Goal: Contribute content: Contribute content

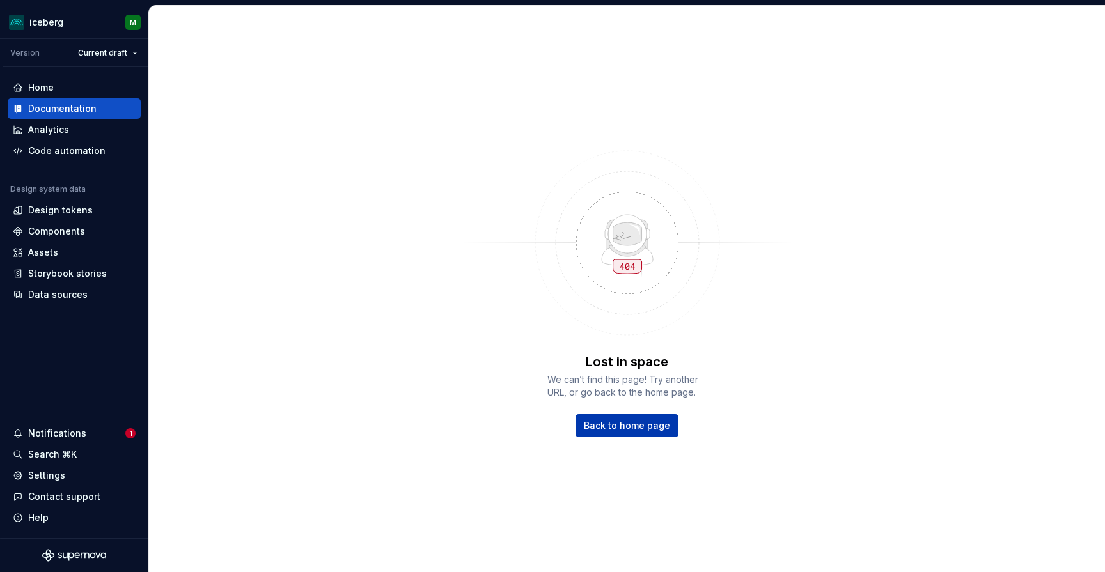
click at [639, 427] on span "Back to home page" at bounding box center [627, 426] width 86 height 13
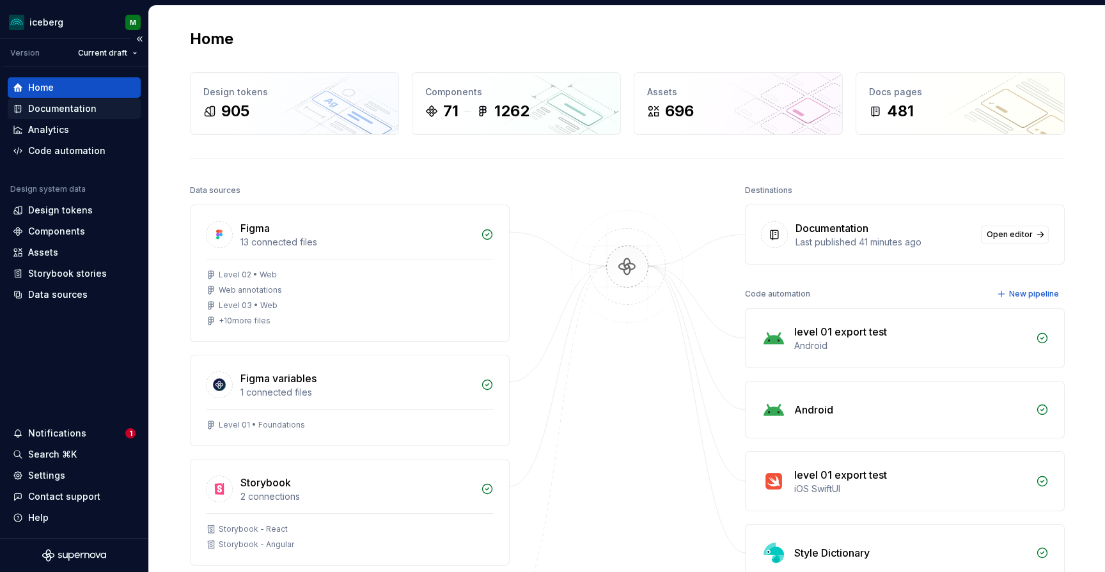
click at [50, 105] on div "Documentation" at bounding box center [62, 108] width 68 height 13
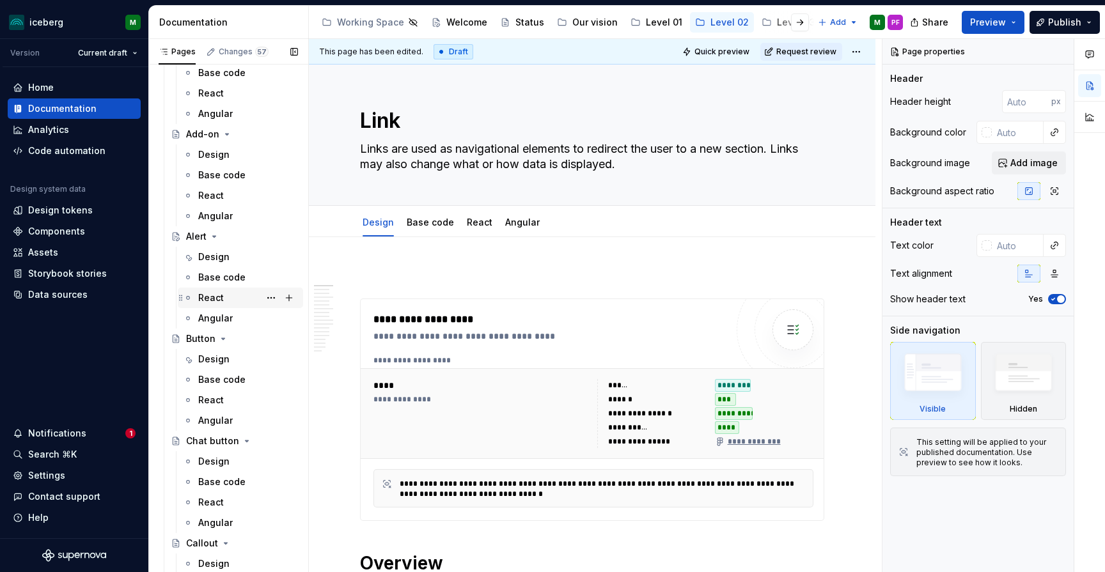
scroll to position [110, 0]
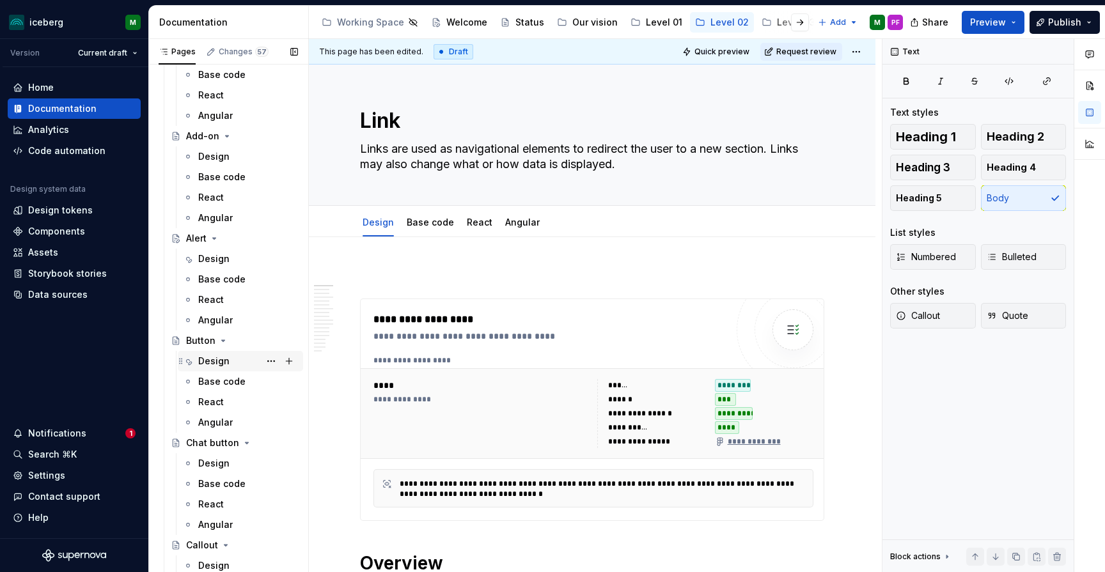
click at [223, 360] on div "Design" at bounding box center [213, 361] width 31 height 13
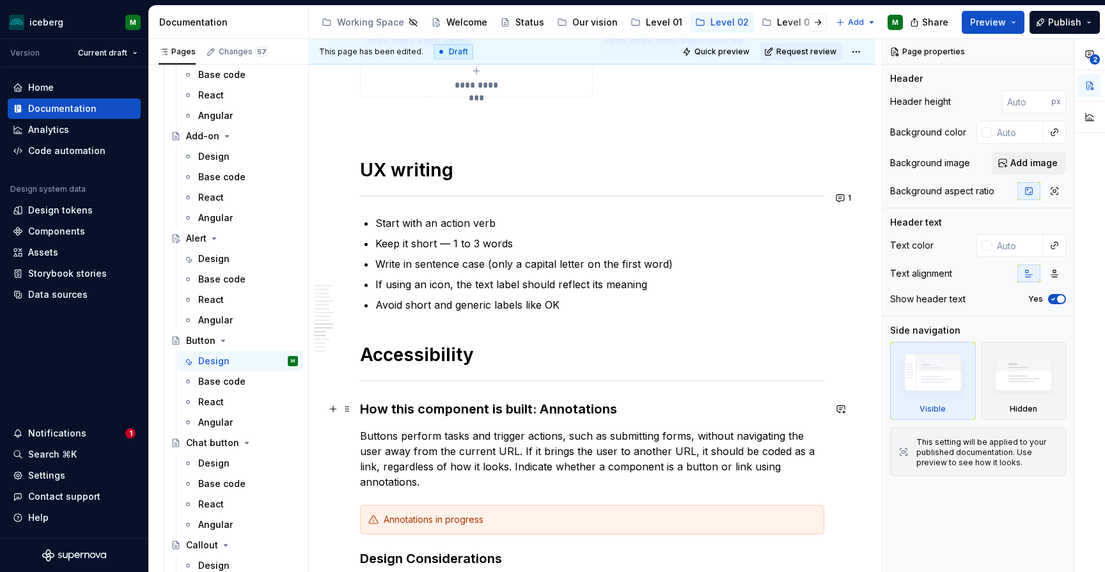
scroll to position [3204, 0]
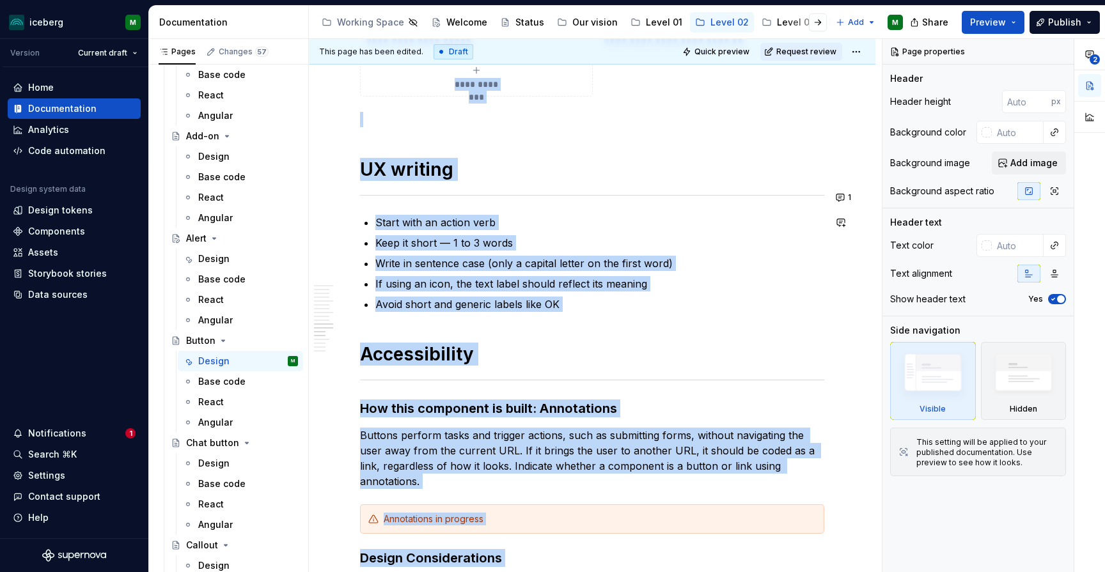
click at [853, 209] on div "**********" at bounding box center [595, 306] width 573 height 534
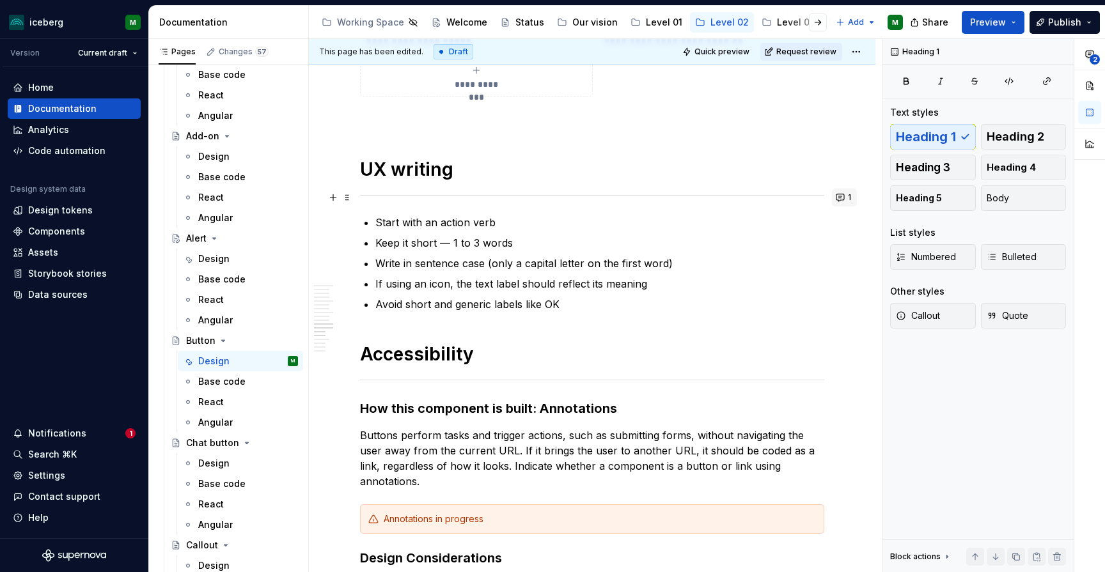
click at [851, 196] on button "1" at bounding box center [844, 198] width 25 height 18
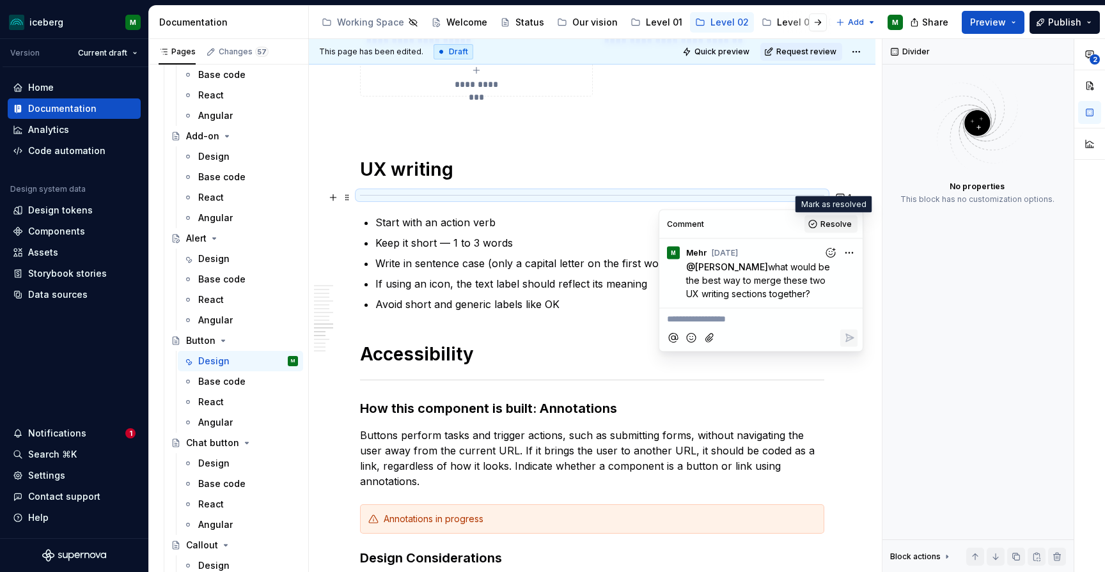
click at [830, 224] on span "Resolve" at bounding box center [836, 224] width 31 height 10
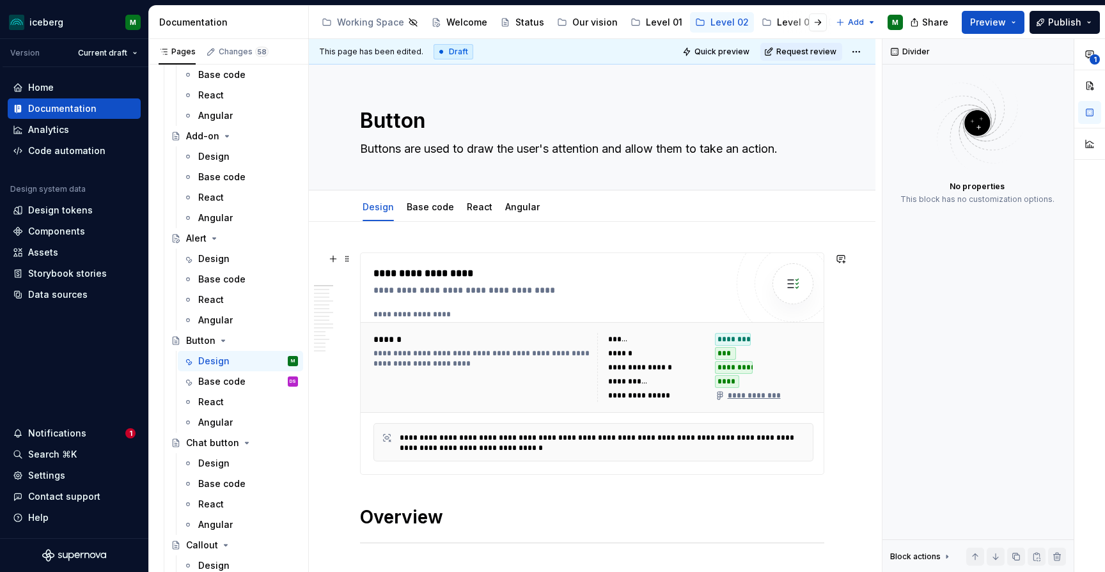
scroll to position [0, 0]
click at [428, 210] on link "Base code" at bounding box center [430, 206] width 47 height 11
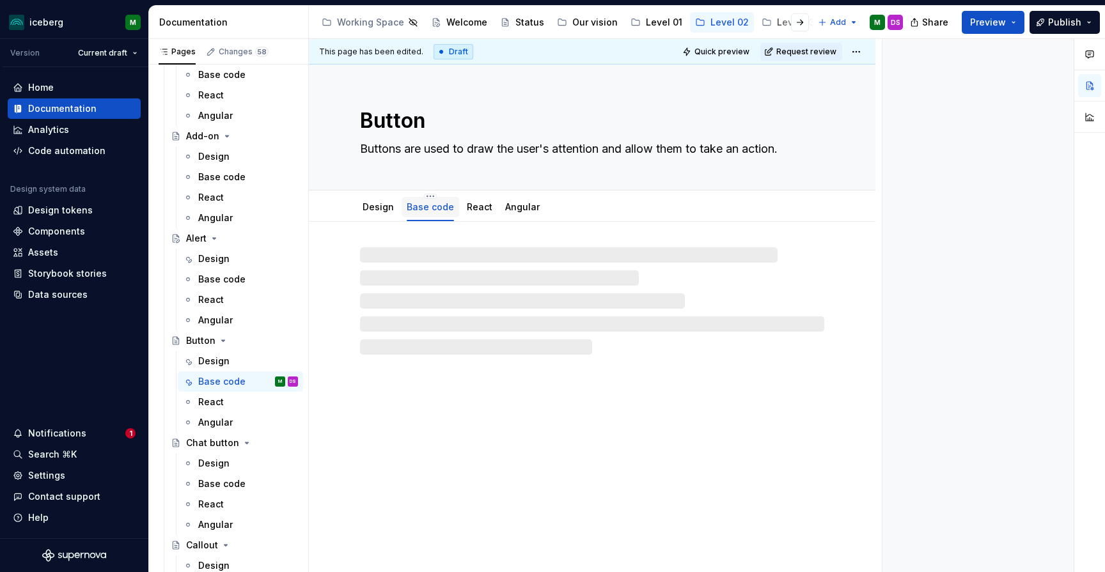
click at [428, 201] on div "Base code" at bounding box center [430, 207] width 47 height 13
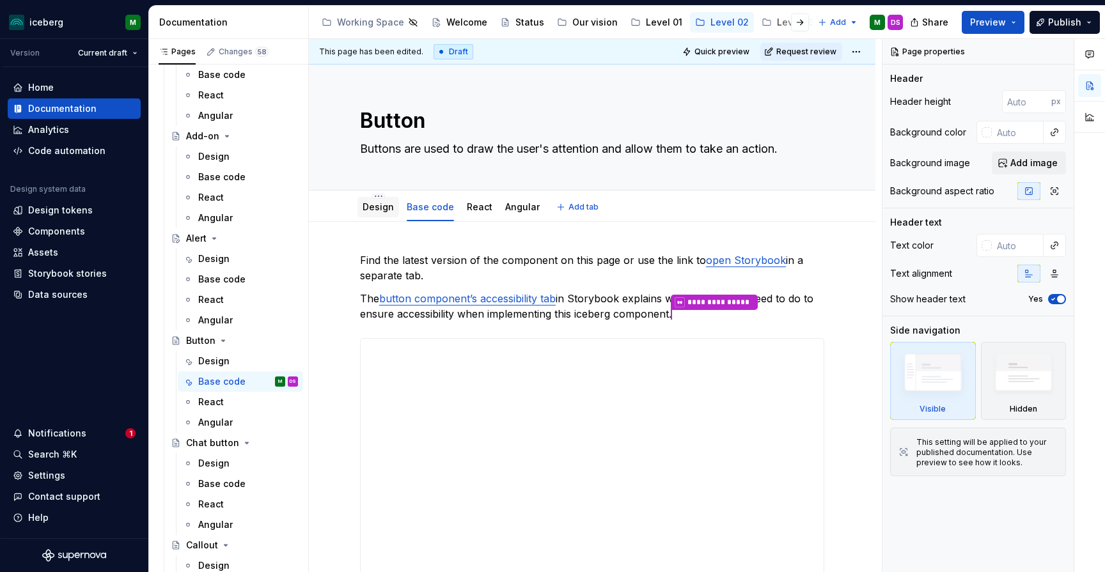
click at [372, 207] on link "Design" at bounding box center [378, 206] width 31 height 11
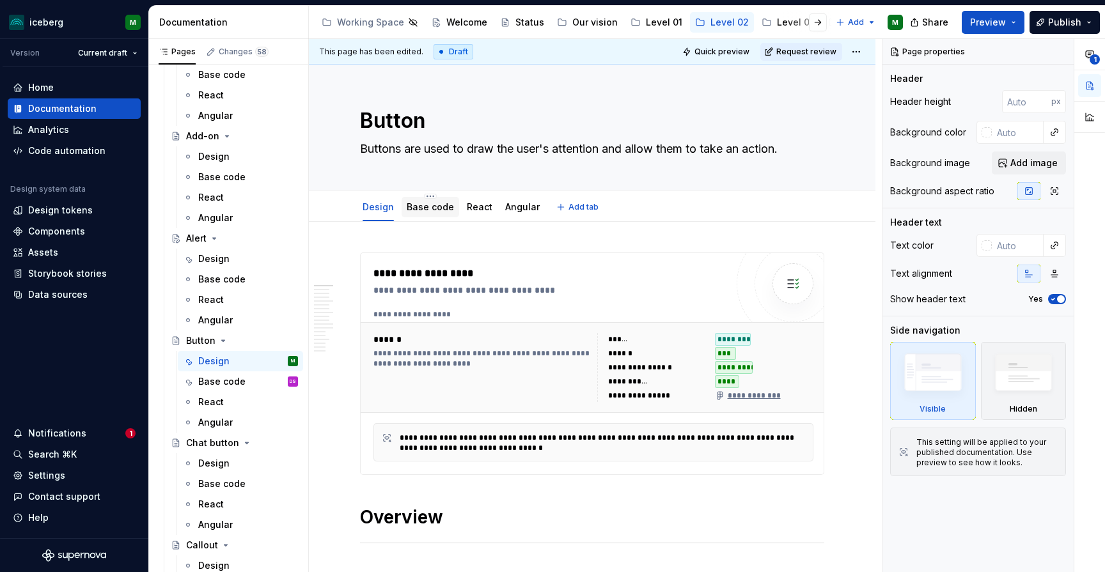
click at [433, 209] on link "Base code" at bounding box center [430, 206] width 47 height 11
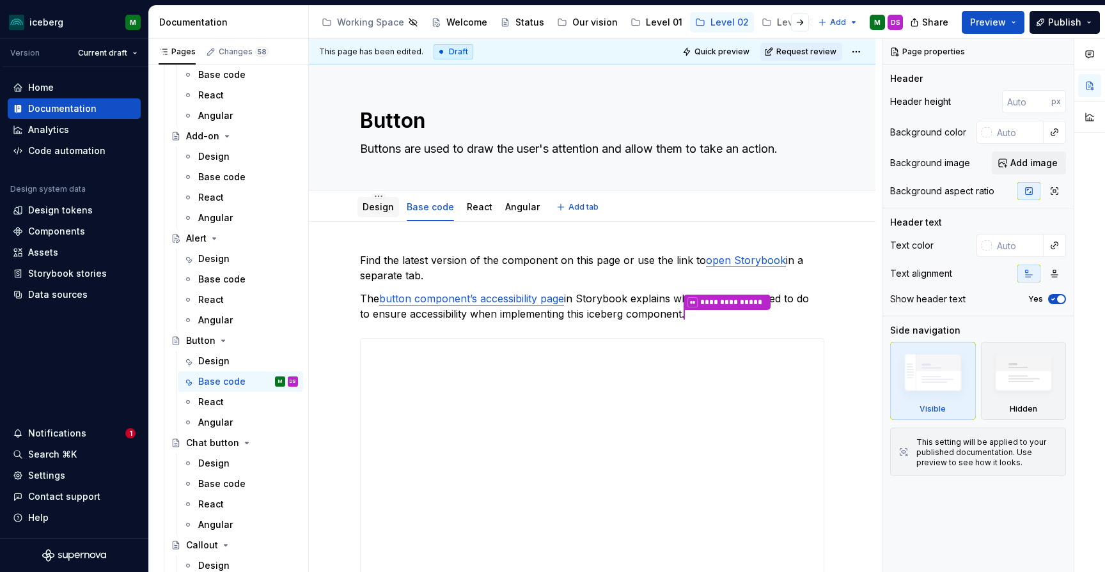
click at [382, 210] on link "Design" at bounding box center [378, 206] width 31 height 11
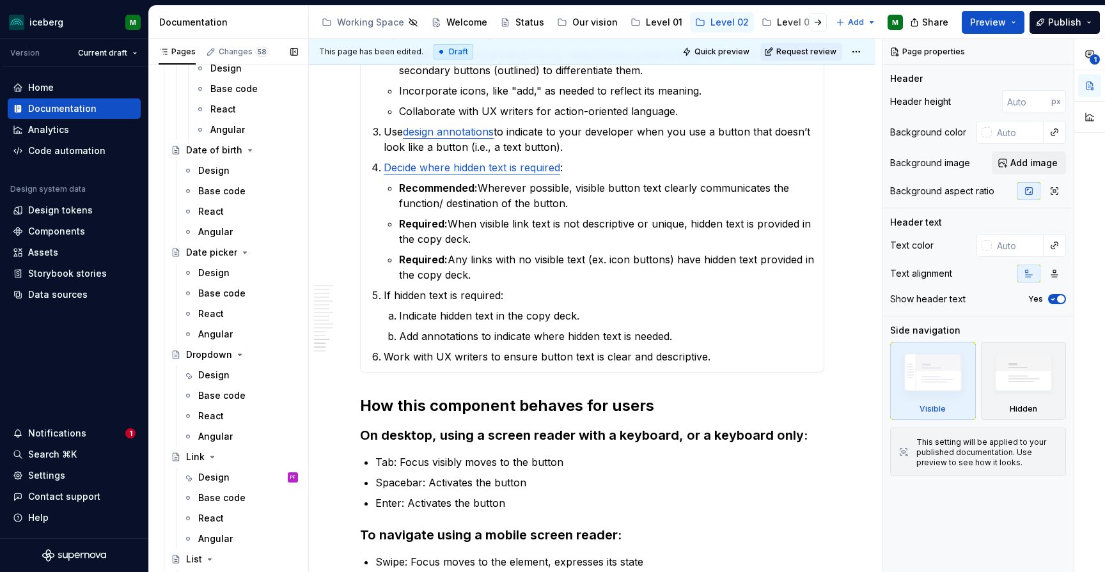
scroll to position [1147, 0]
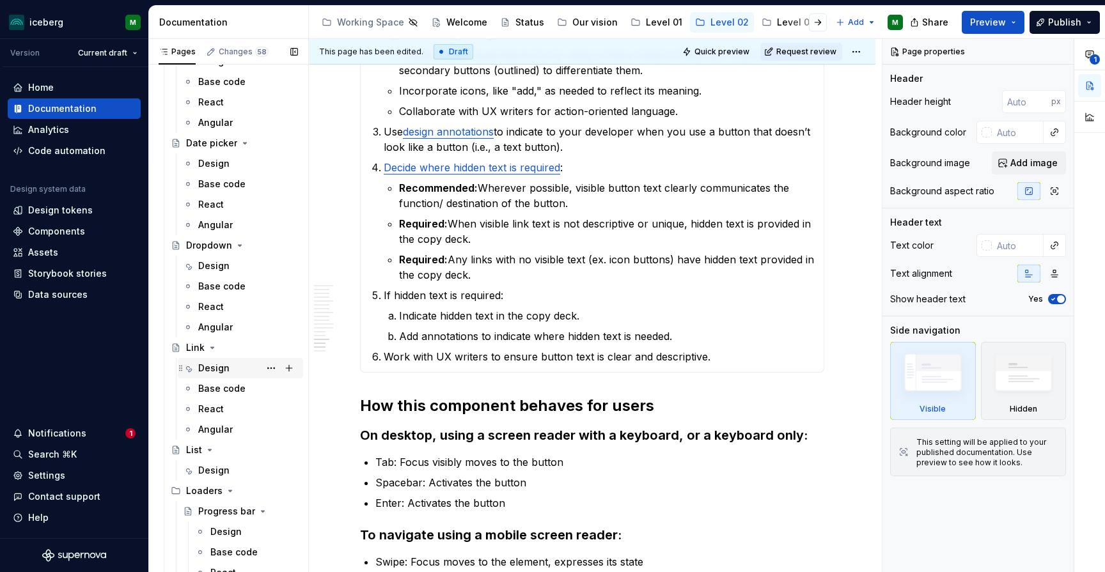
click at [228, 366] on div "Design PF" at bounding box center [248, 368] width 100 height 18
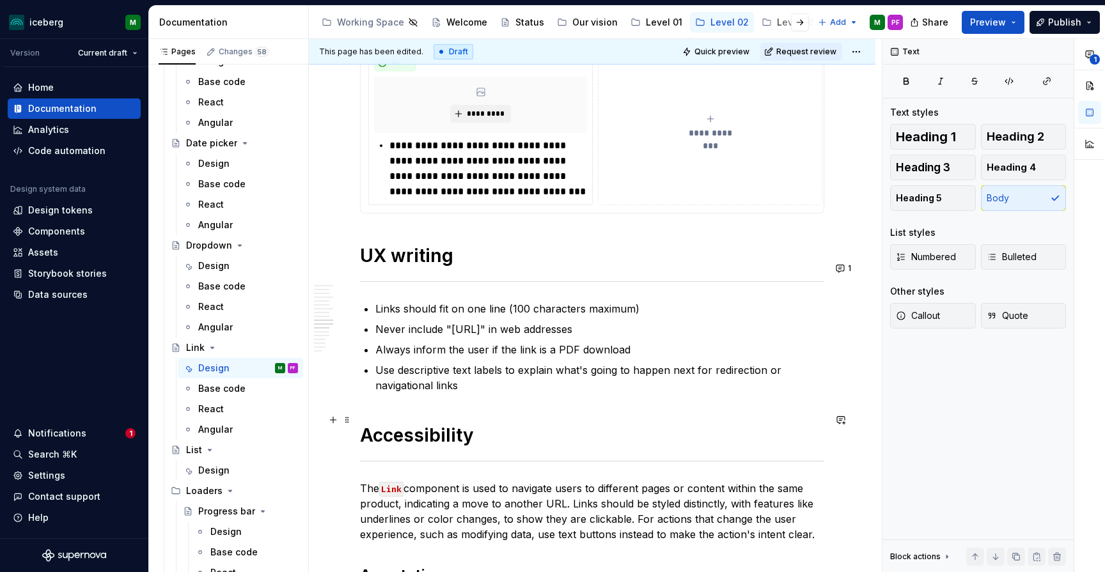
scroll to position [2920, 0]
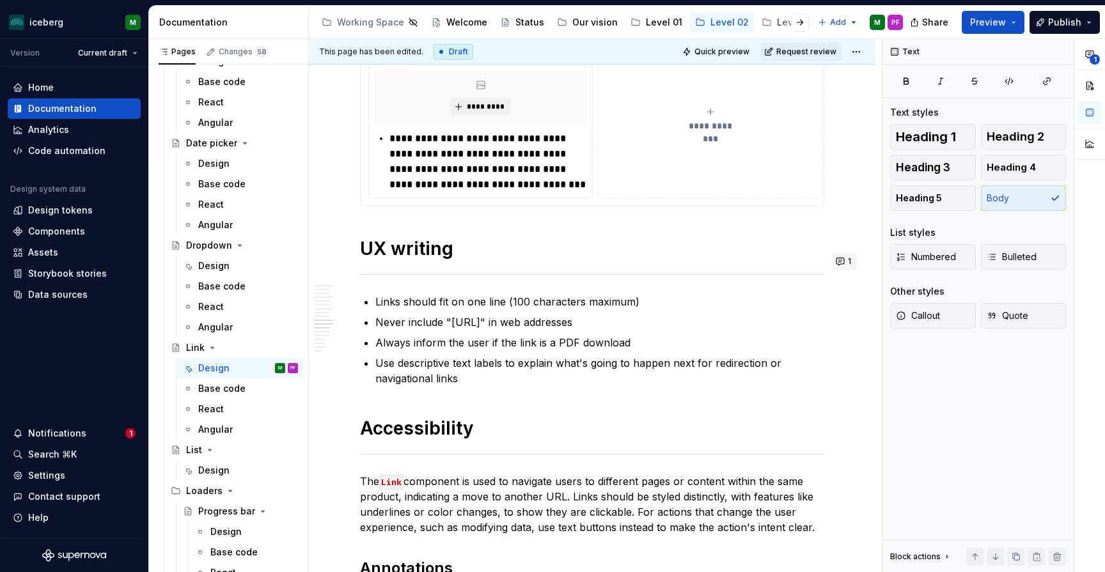
click at [851, 265] on span "1" at bounding box center [849, 261] width 3 height 10
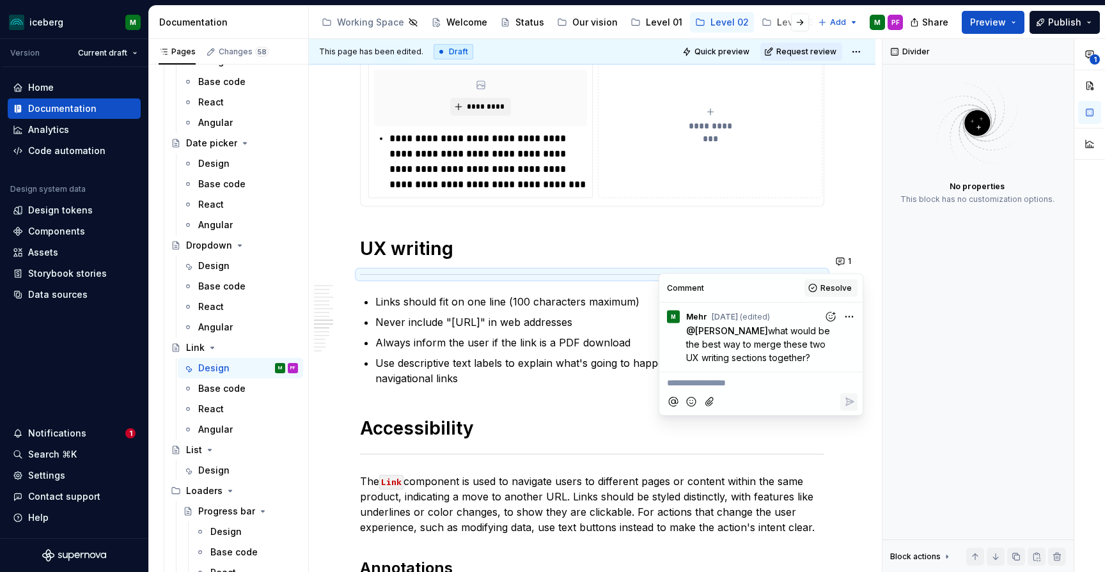
click at [840, 286] on span "Resolve" at bounding box center [836, 288] width 31 height 10
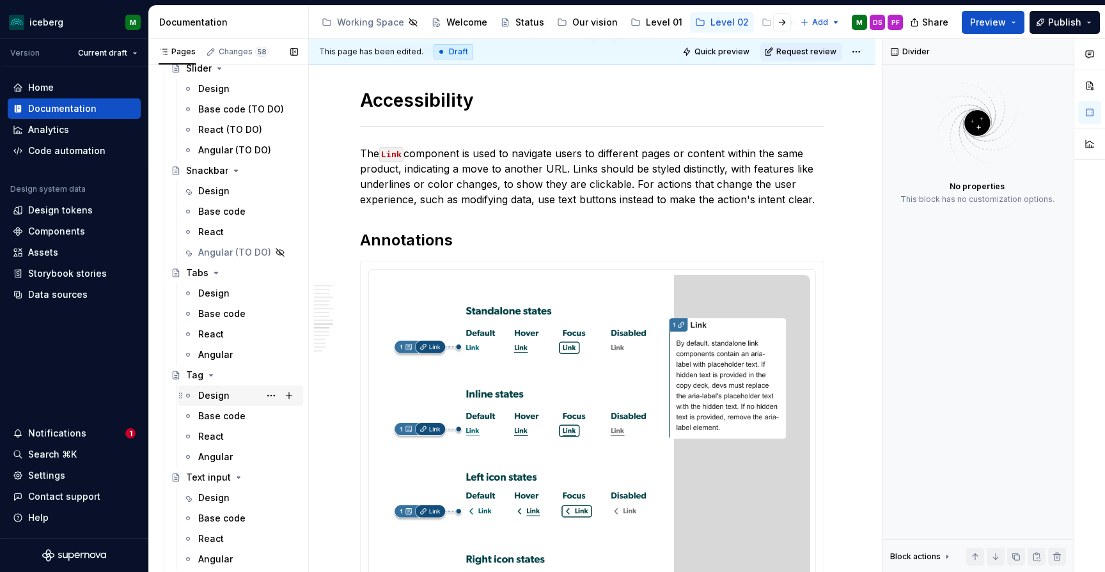
scroll to position [2592, 0]
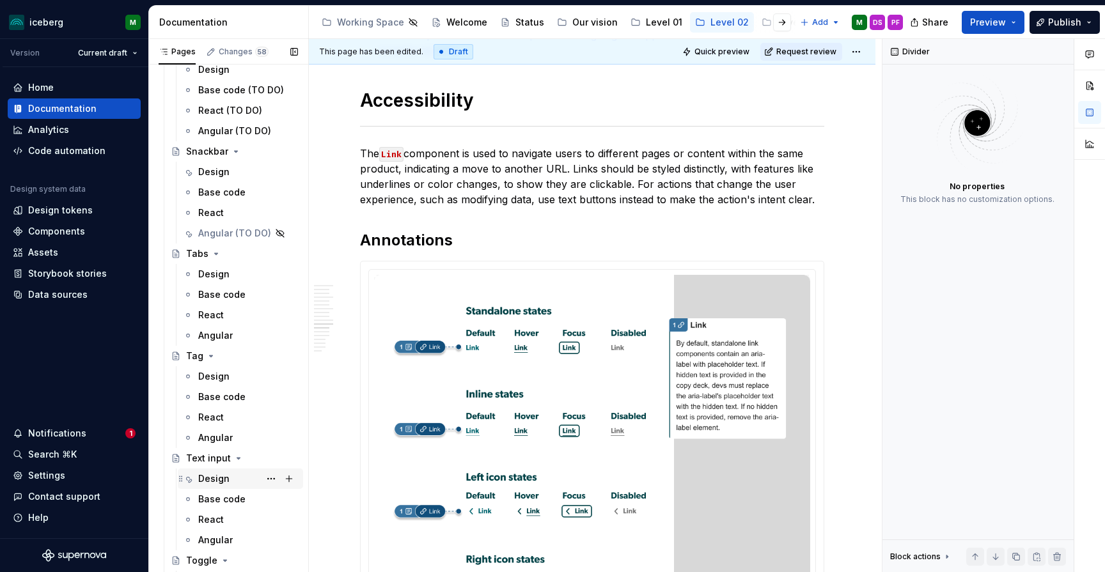
click at [221, 483] on div "Design" at bounding box center [213, 479] width 31 height 13
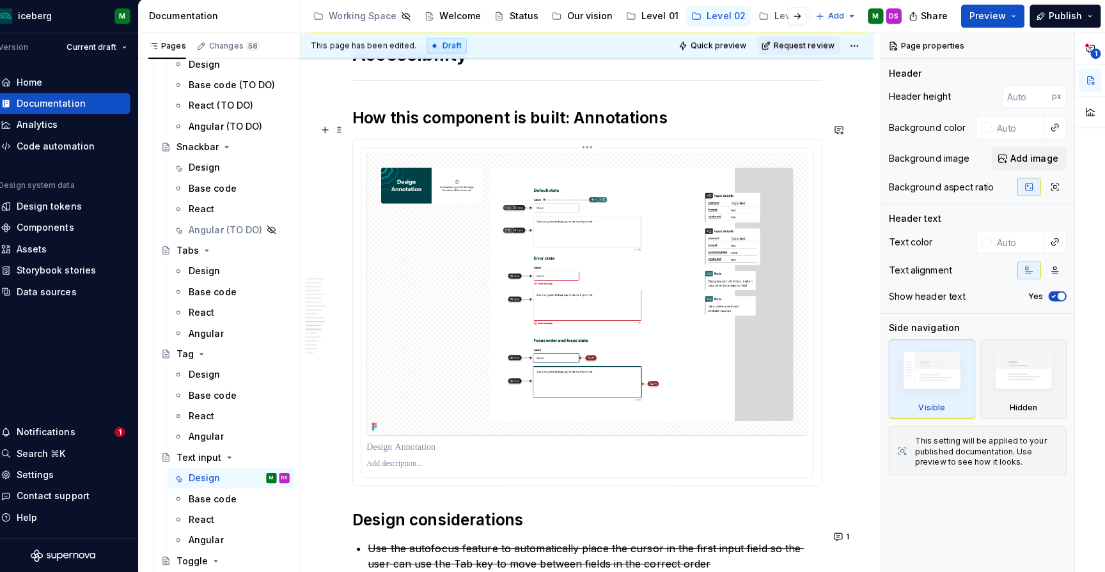
scroll to position [3236, 0]
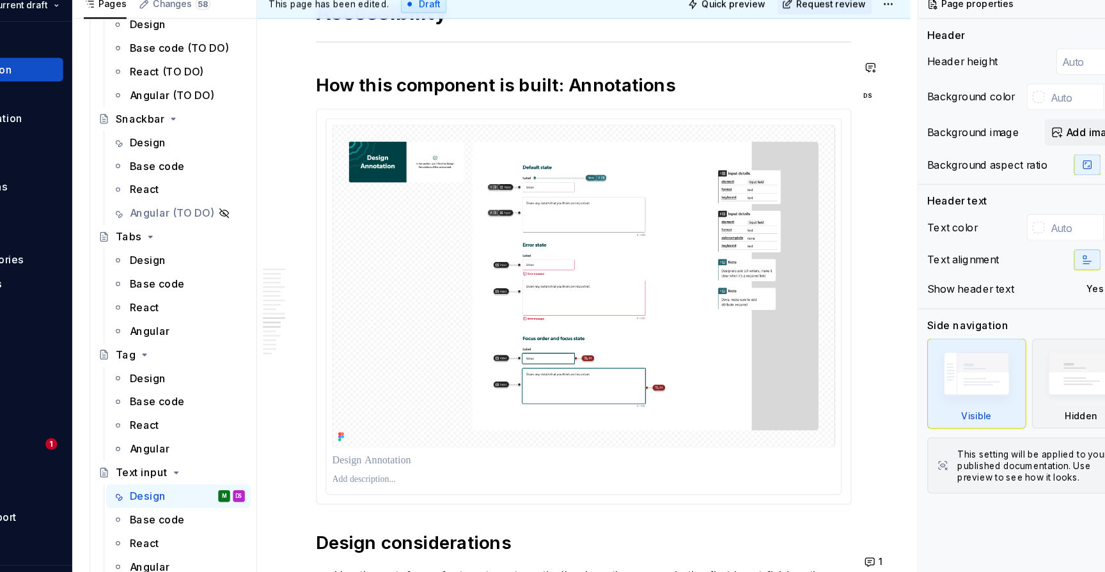
type textarea "*"
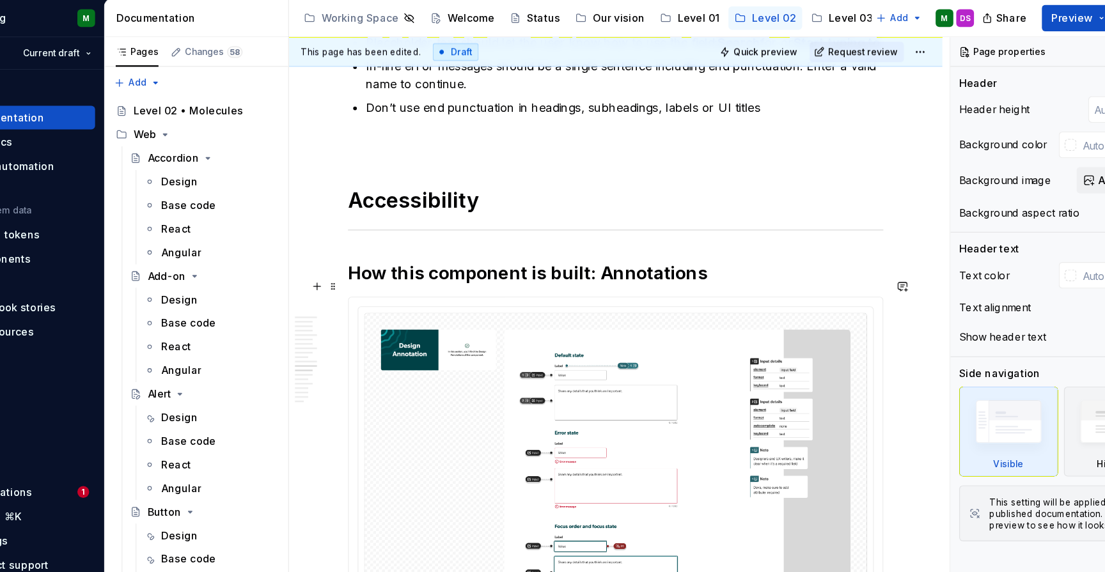
scroll to position [3116, 0]
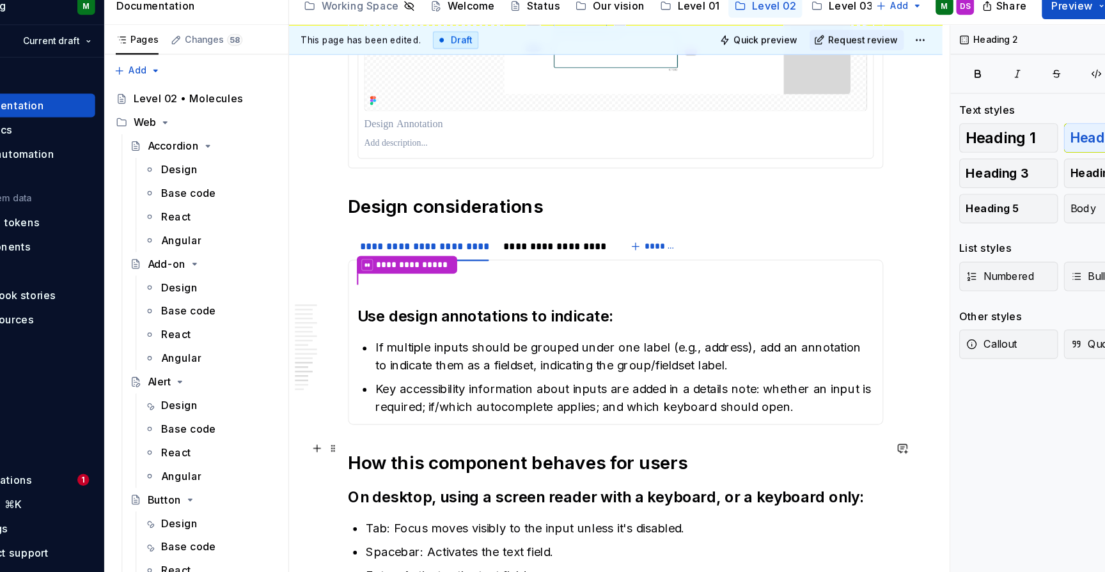
scroll to position [3567, 0]
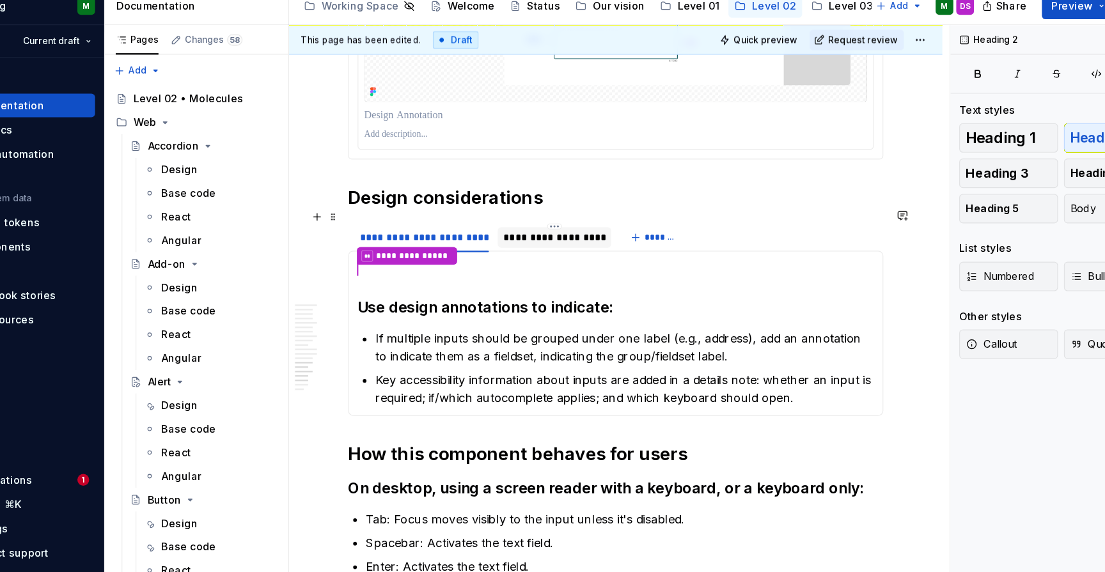
click at [495, 217] on div "**********" at bounding box center [539, 223] width 88 height 13
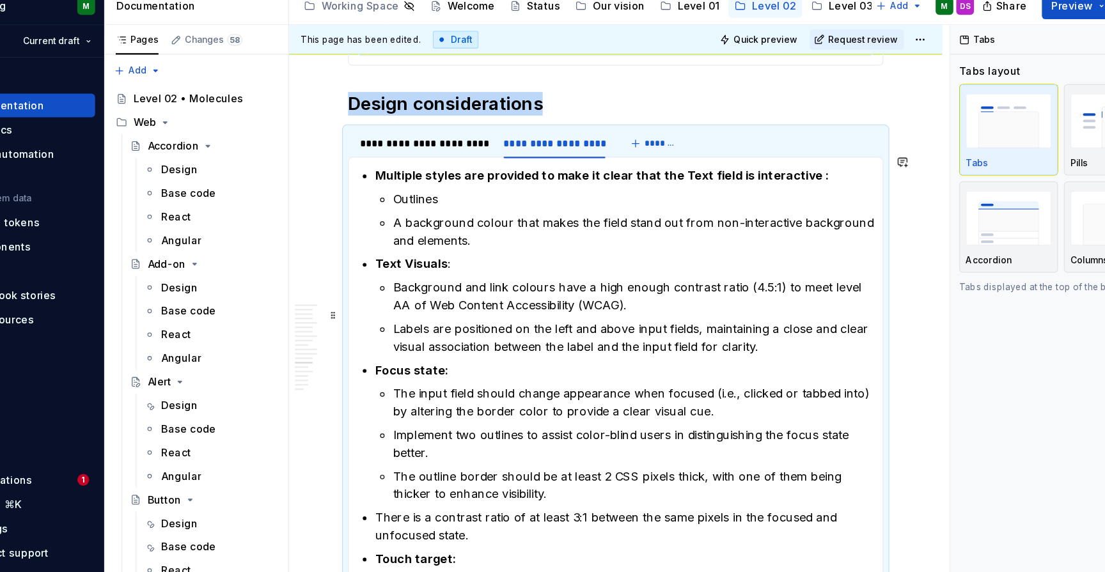
scroll to position [3643, 0]
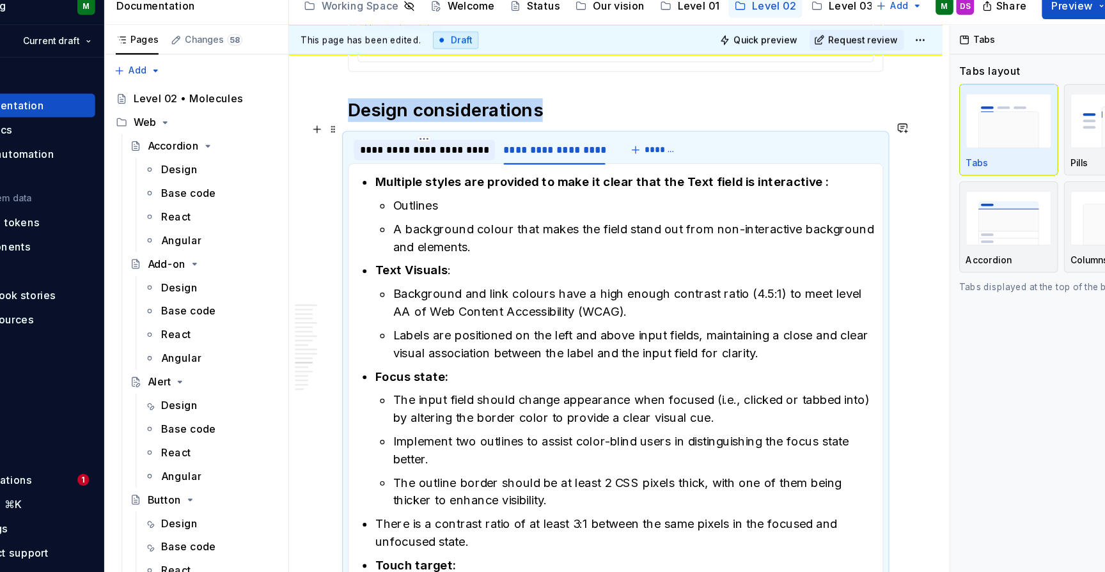
click at [395, 141] on div "**********" at bounding box center [426, 147] width 112 height 13
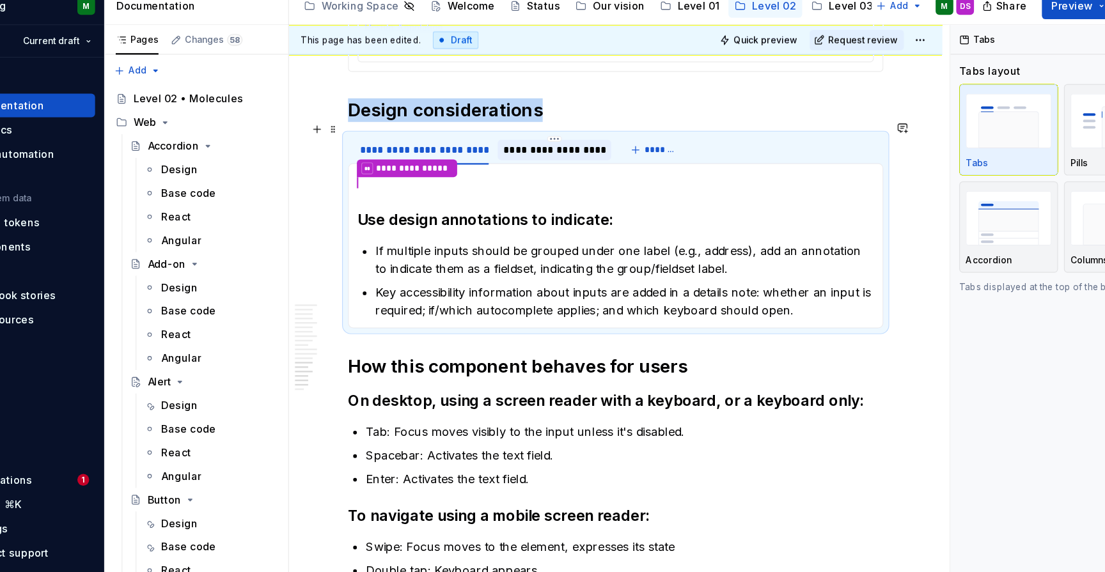
click at [505, 141] on div "**********" at bounding box center [539, 147] width 88 height 13
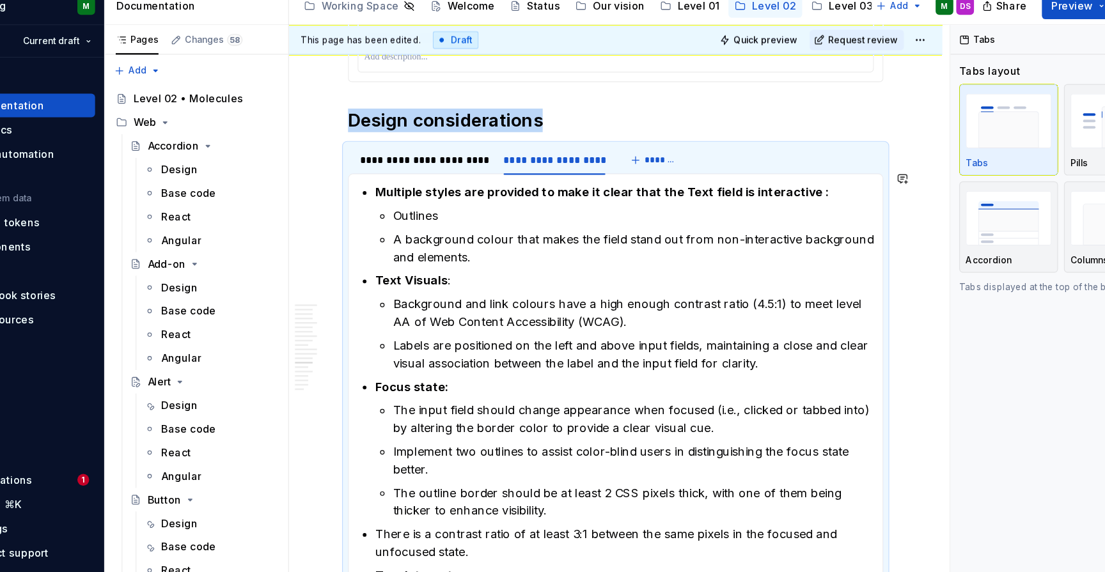
scroll to position [3690, 0]
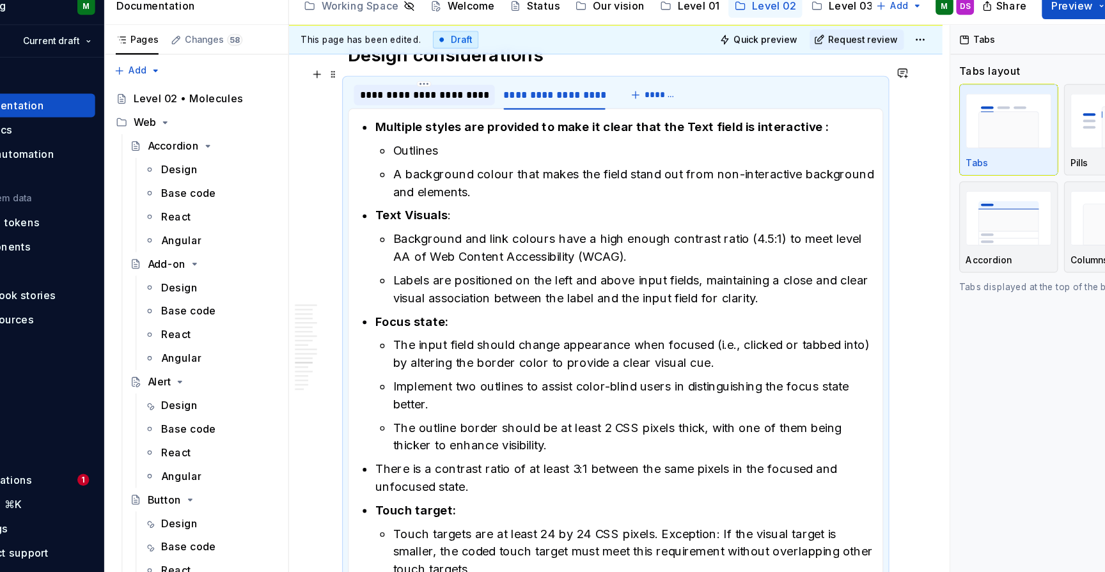
click at [404, 93] on div "**********" at bounding box center [426, 99] width 112 height 13
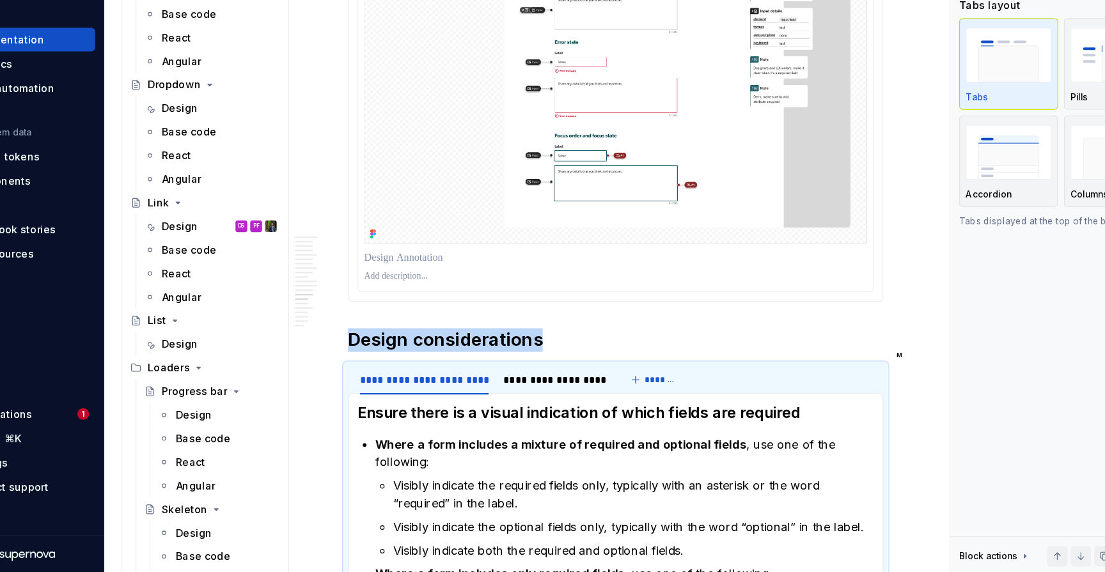
scroll to position [1227, 0]
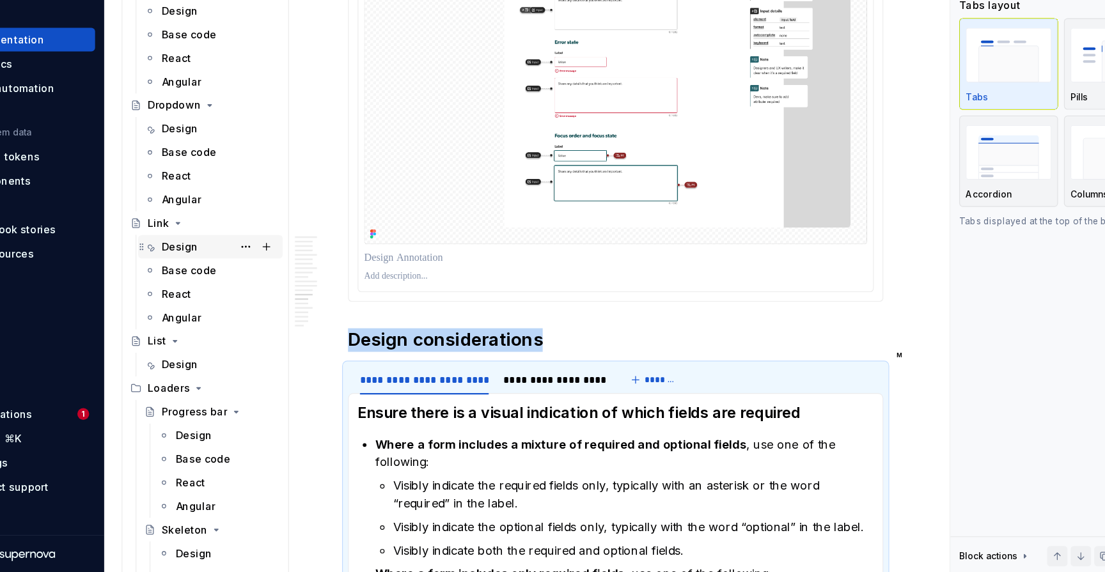
click at [198, 282] on div "Design" at bounding box center [213, 288] width 31 height 13
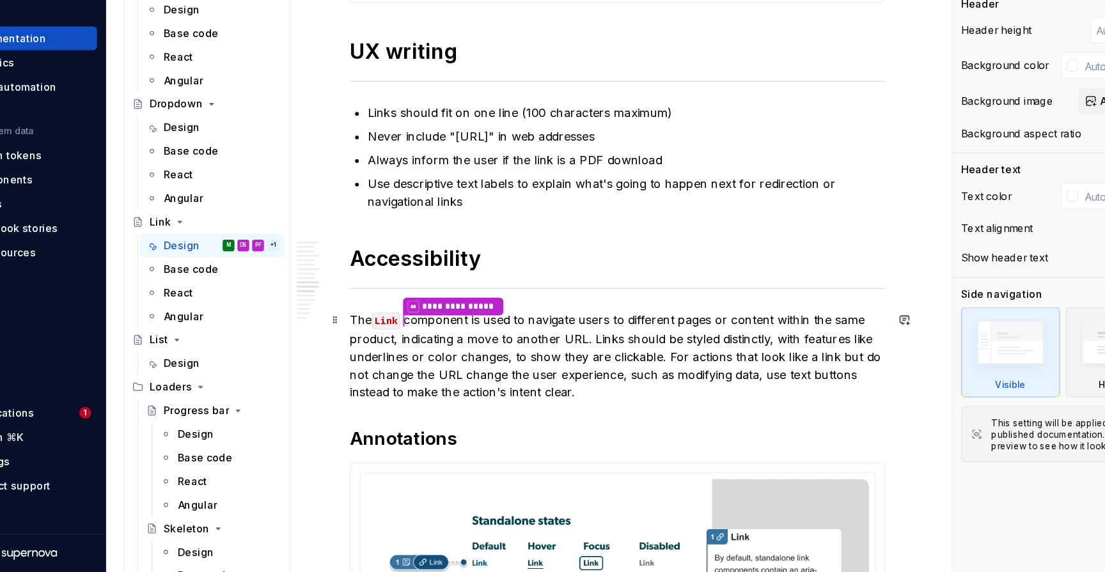
scroll to position [3258, 0]
type textarea "*"
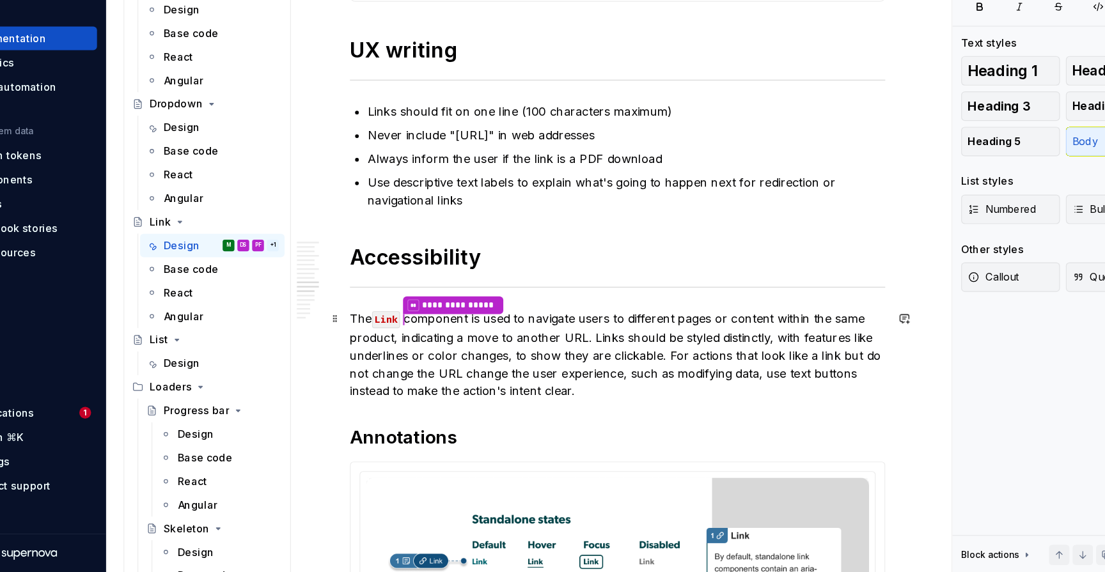
click at [360, 344] on p "**********" at bounding box center [592, 383] width 464 height 78
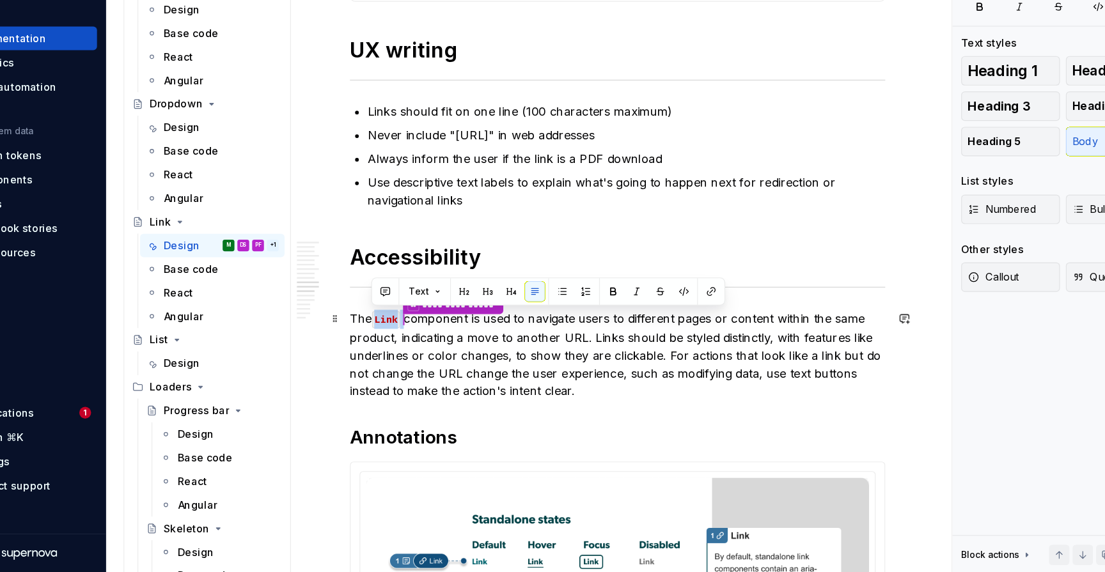
drag, startPoint x: 350, startPoint y: 279, endPoint x: 321, endPoint y: 277, distance: 29.5
click at [360, 344] on p "**********" at bounding box center [592, 383] width 464 height 78
click at [368, 344] on p "**********" at bounding box center [592, 383] width 464 height 78
drag, startPoint x: 350, startPoint y: 279, endPoint x: 323, endPoint y: 276, distance: 27.7
click at [360, 344] on p "**********" at bounding box center [592, 383] width 464 height 78
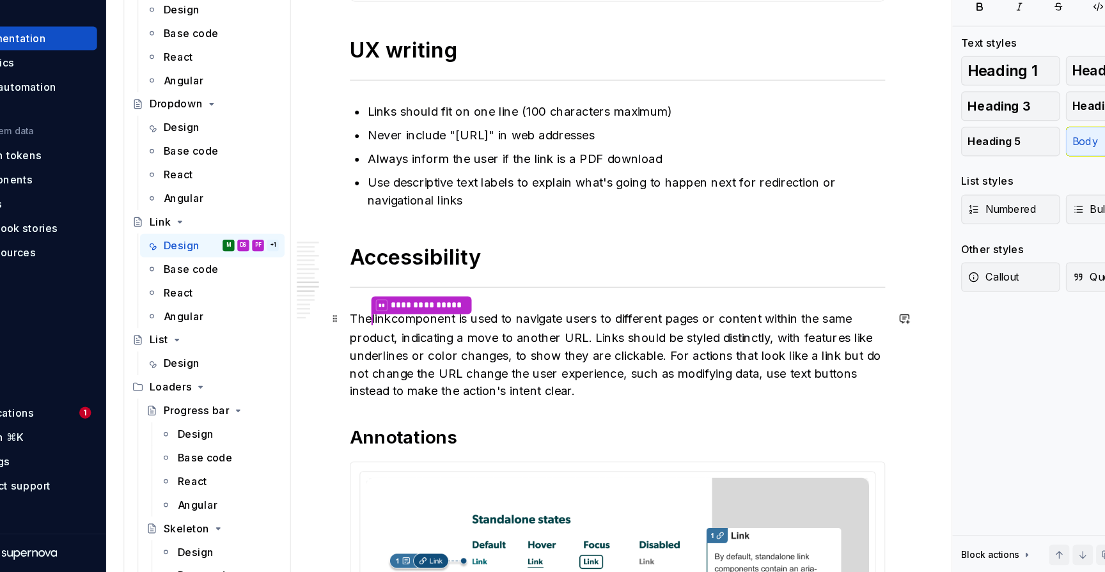
click at [360, 344] on p "**********" at bounding box center [592, 383] width 464 height 78
click at [360, 344] on p "TheLinkcomponent is used to navigate users to different pages or content within…" at bounding box center [592, 382] width 464 height 77
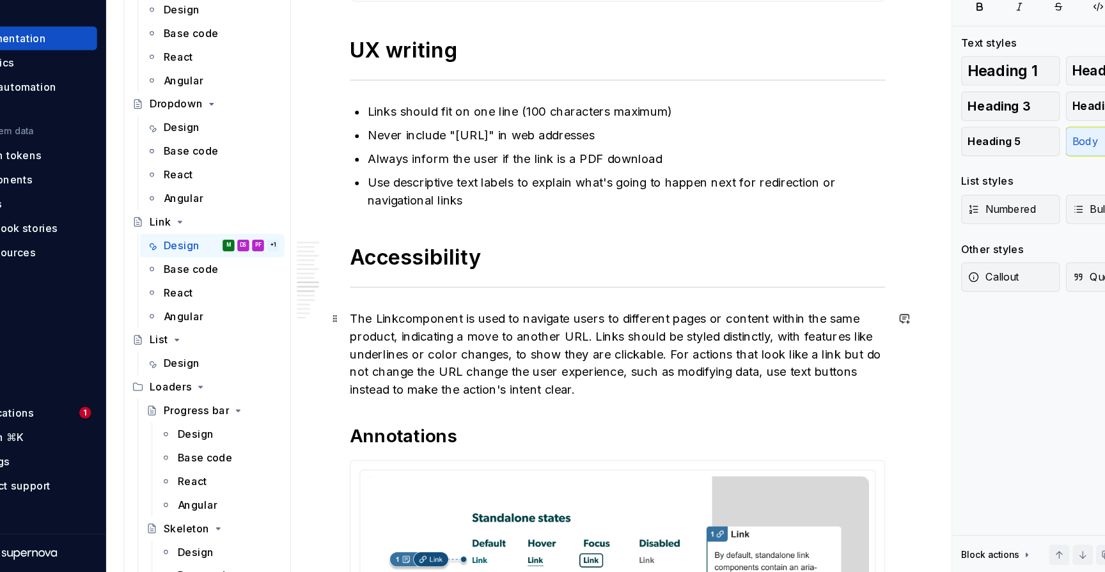
click at [360, 344] on p "The Linkcomponent is used to navigate users to different pages or content withi…" at bounding box center [592, 382] width 464 height 77
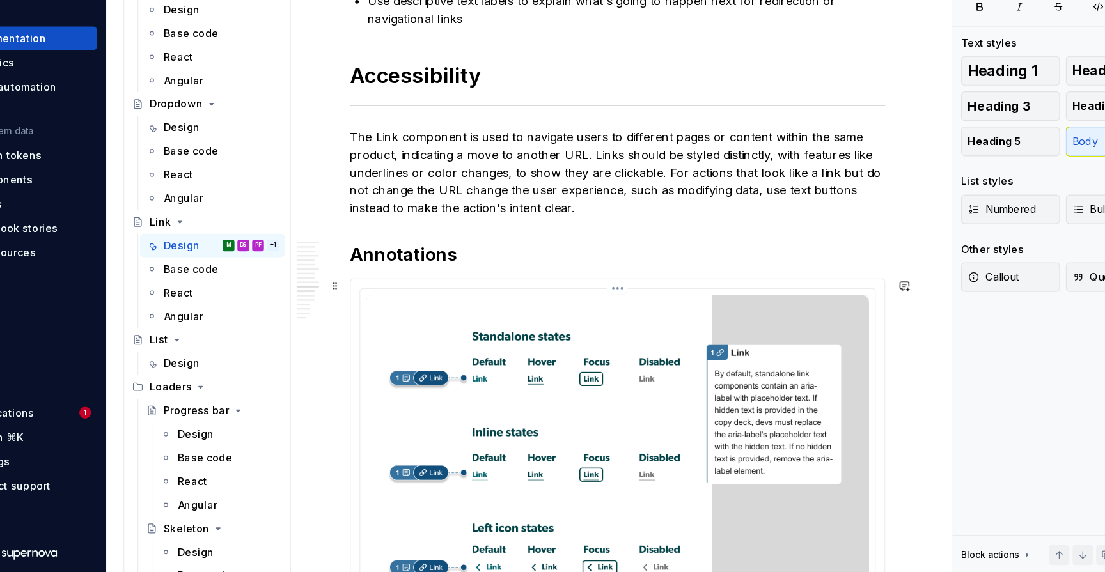
scroll to position [3420, 0]
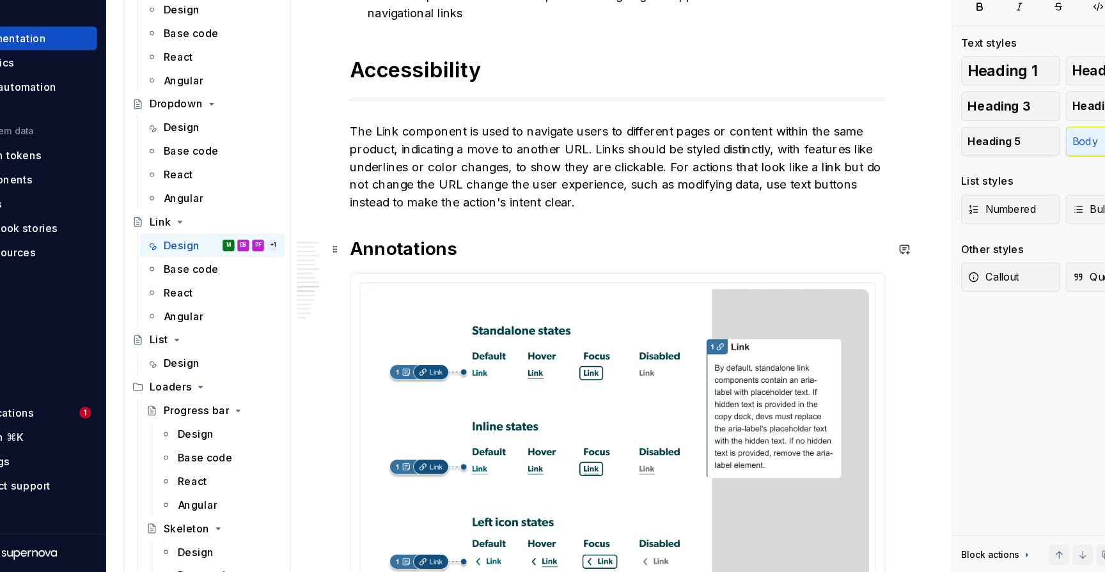
click at [360, 281] on h2 "Annotations" at bounding box center [592, 291] width 464 height 20
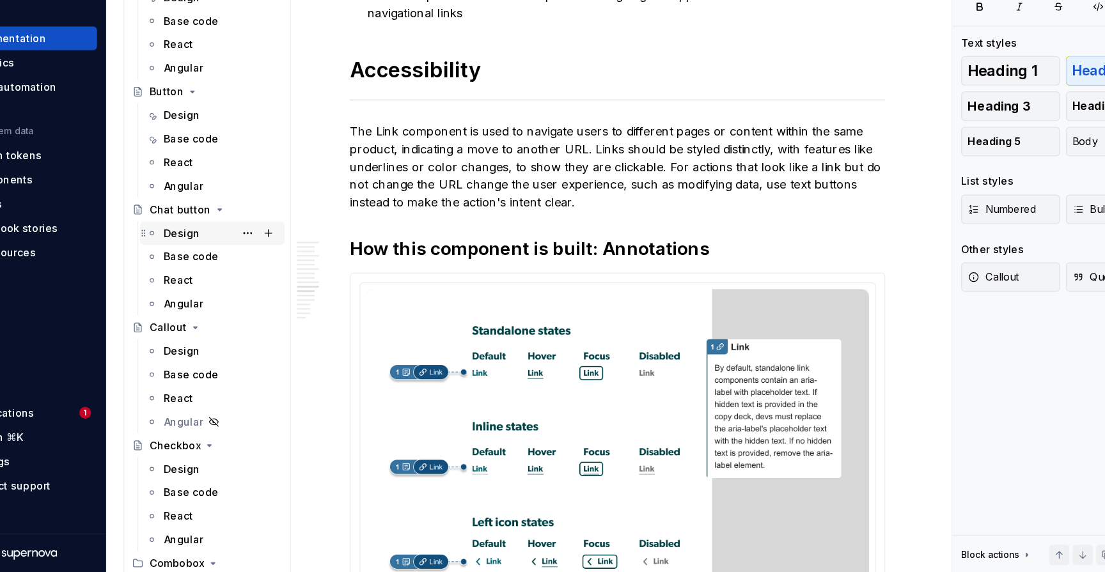
scroll to position [288, 0]
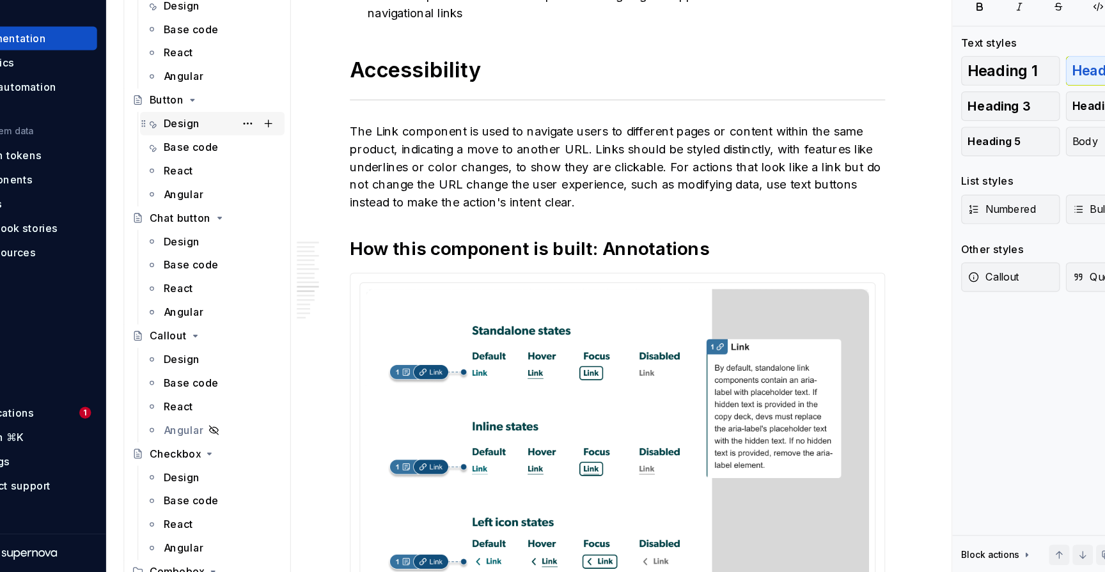
click at [198, 177] on div "Design" at bounding box center [213, 183] width 31 height 13
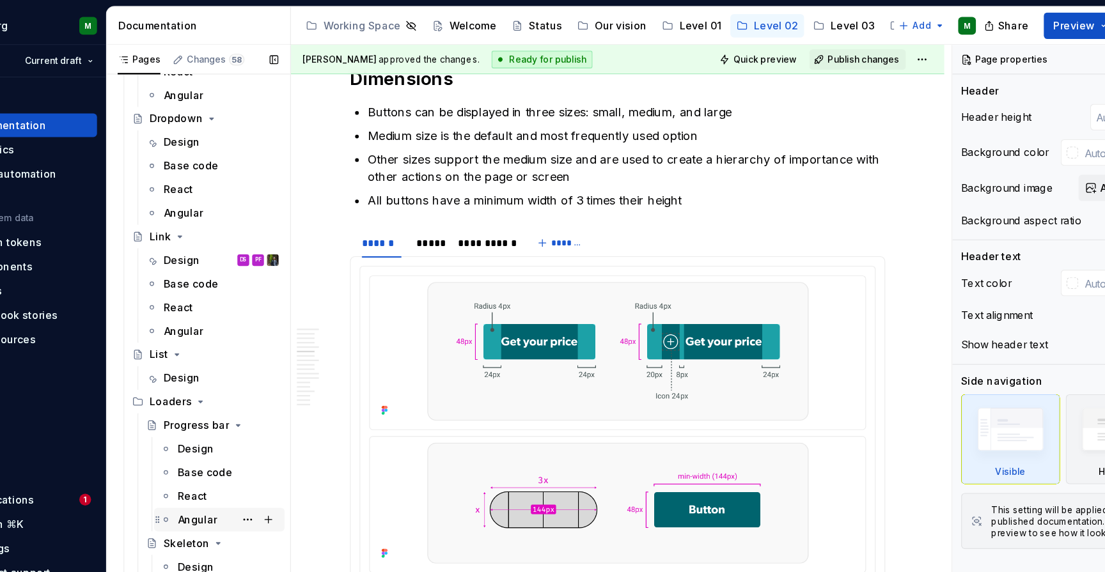
scroll to position [1290, 0]
click at [198, 229] on div "Design DS PF" at bounding box center [248, 225] width 100 height 18
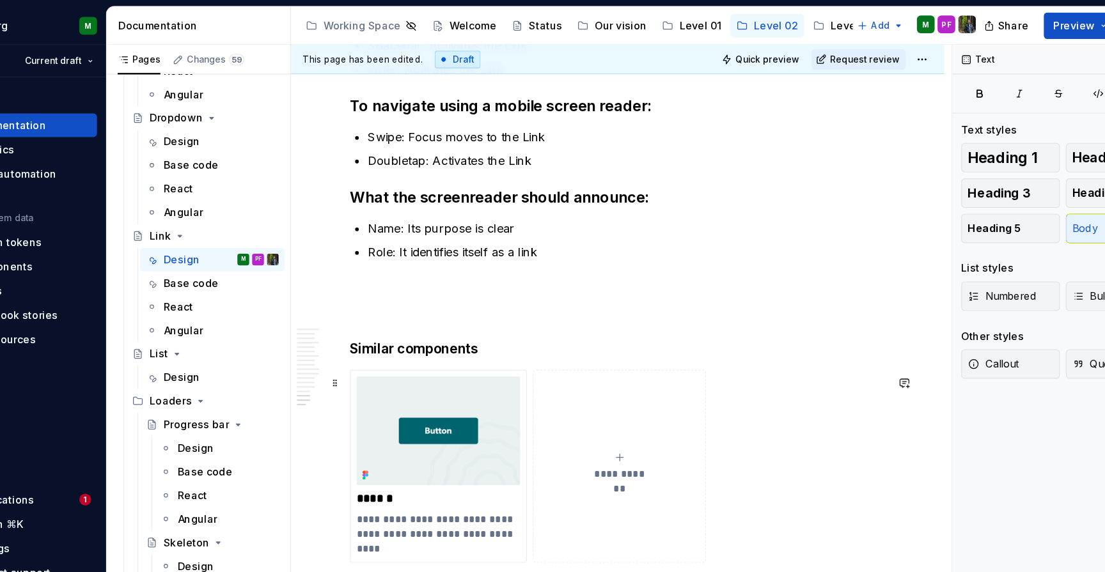
scroll to position [4733, 0]
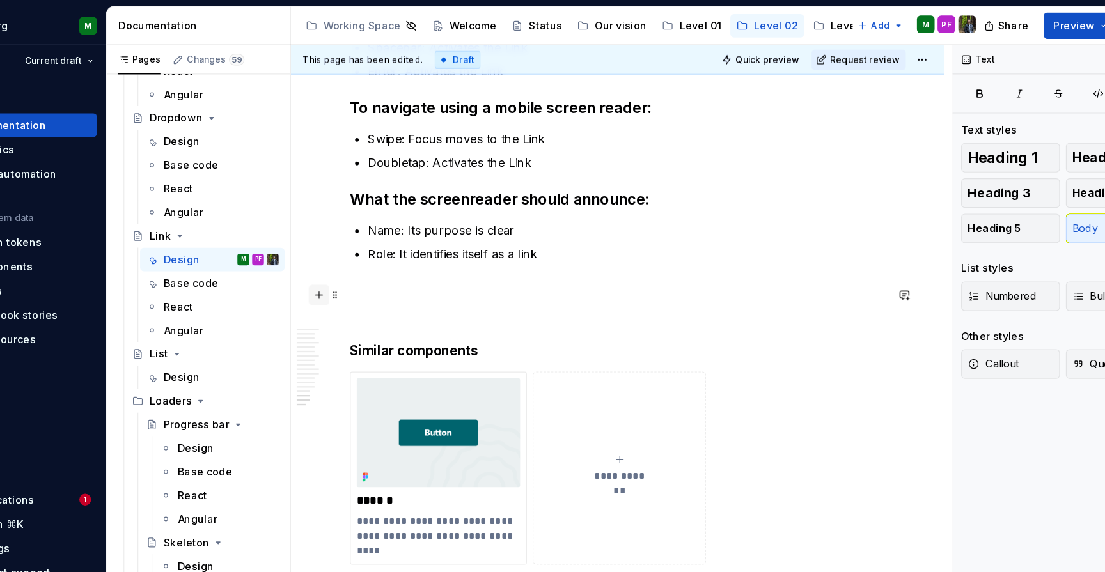
click at [324, 255] on button "button" at bounding box center [333, 256] width 18 height 18
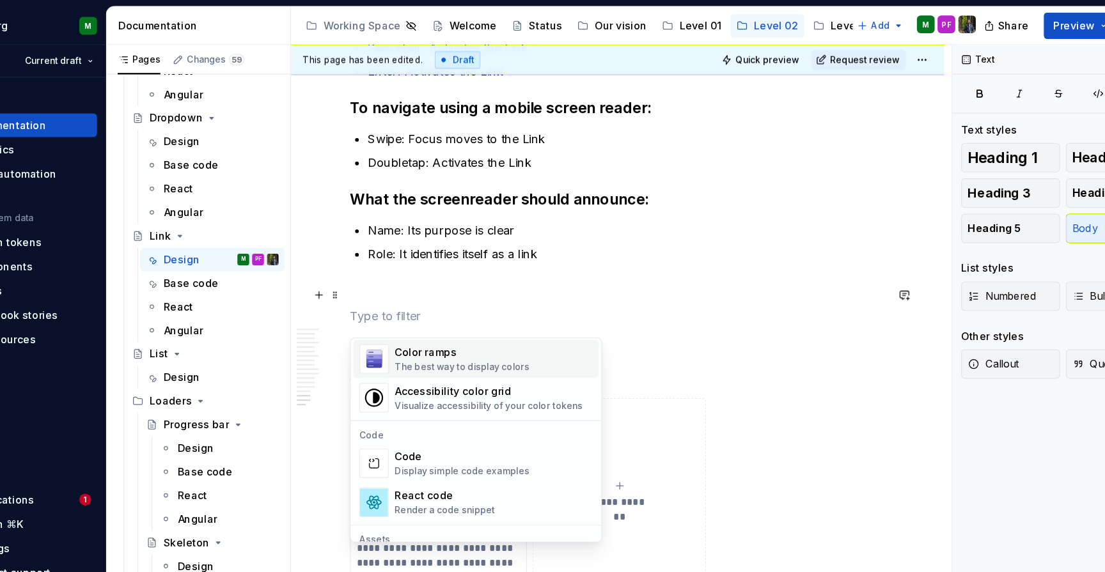
scroll to position [988, 0]
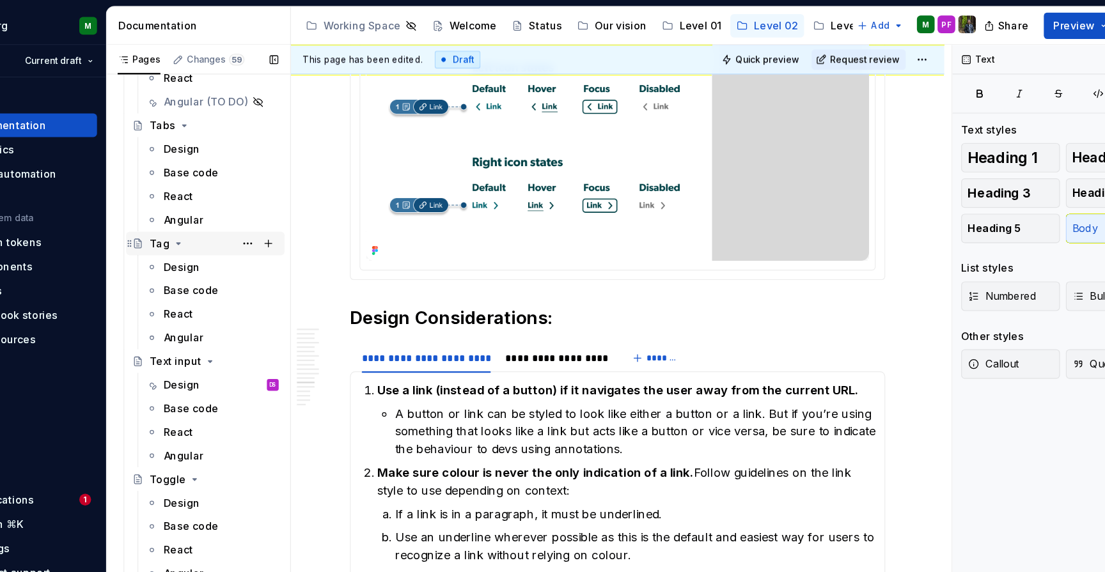
scroll to position [2741, 0]
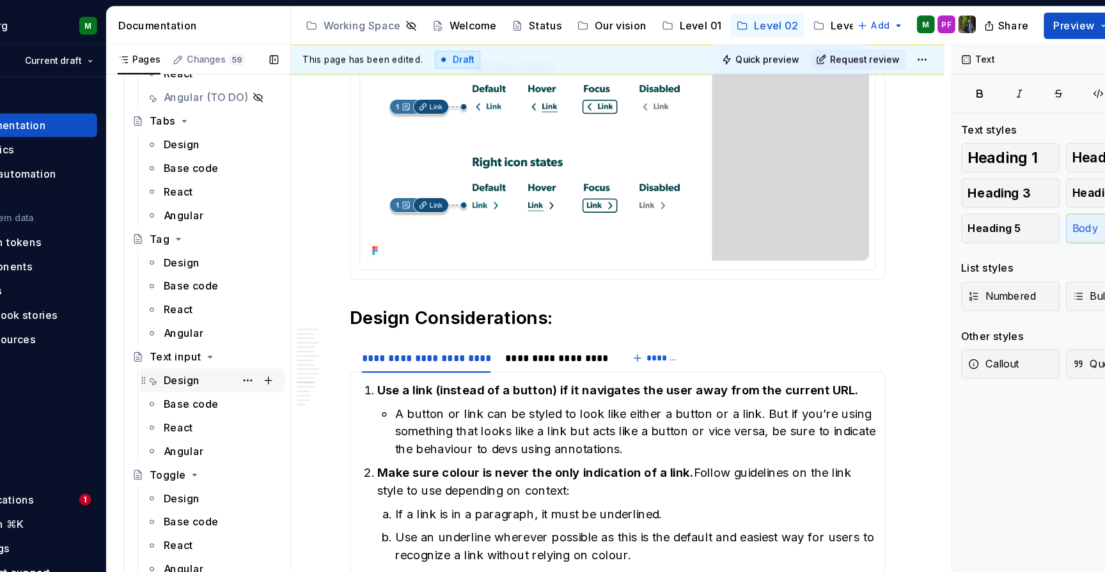
click at [198, 326] on div "Design" at bounding box center [213, 330] width 31 height 13
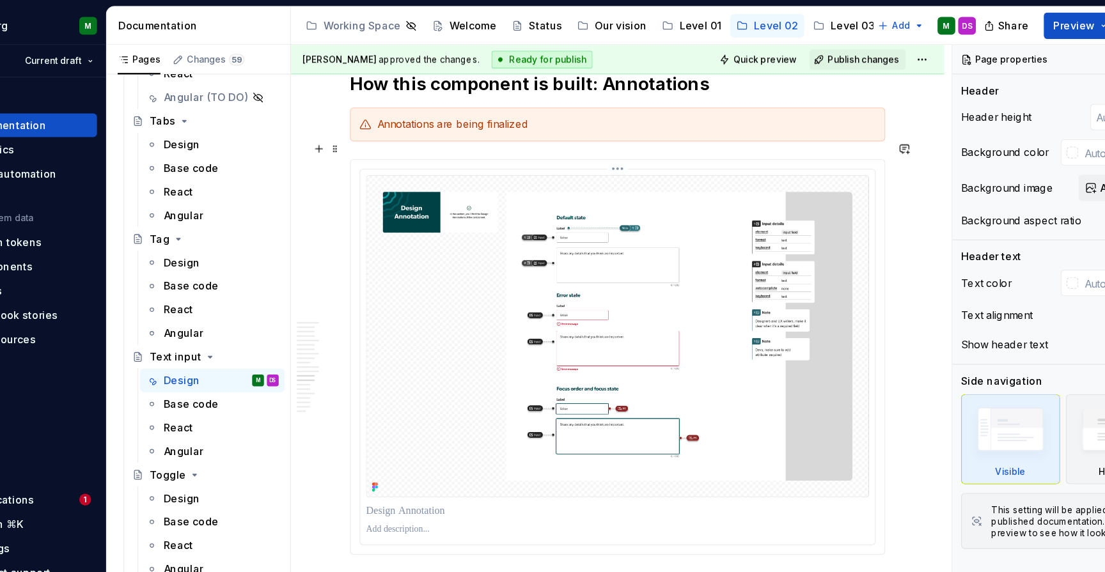
scroll to position [3284, 0]
click at [324, 136] on button "button" at bounding box center [333, 131] width 18 height 18
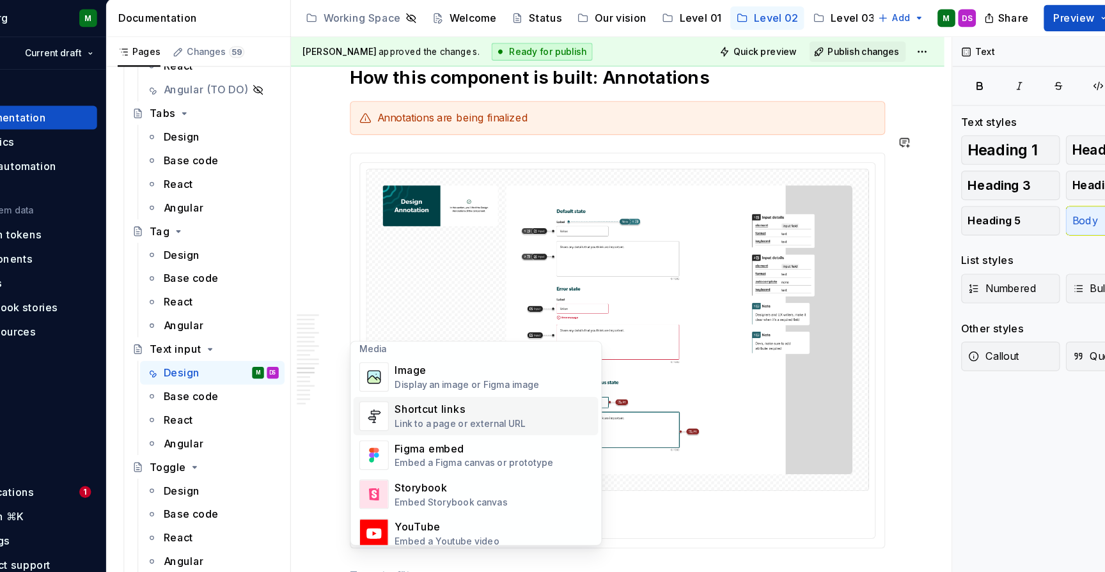
scroll to position [554, 0]
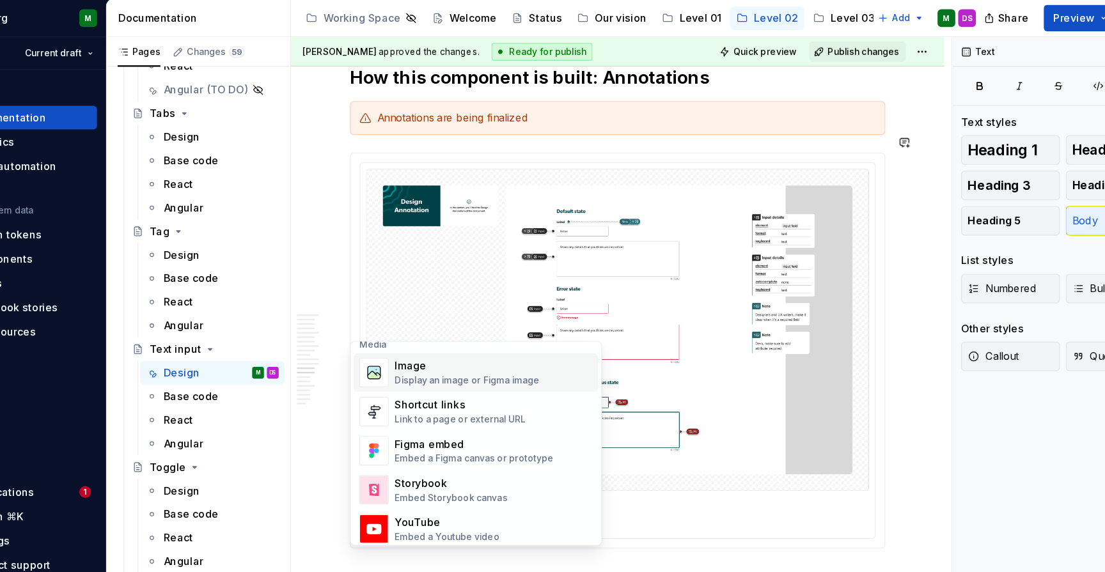
click at [399, 332] on div "Display an image or Figma image" at bounding box center [461, 337] width 125 height 10
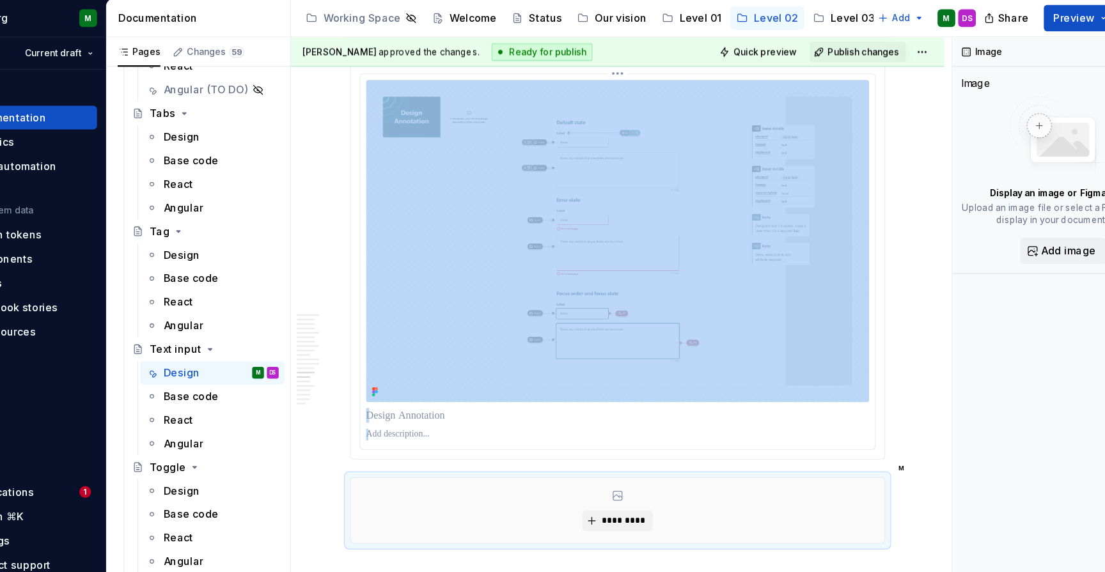
scroll to position [3371, 0]
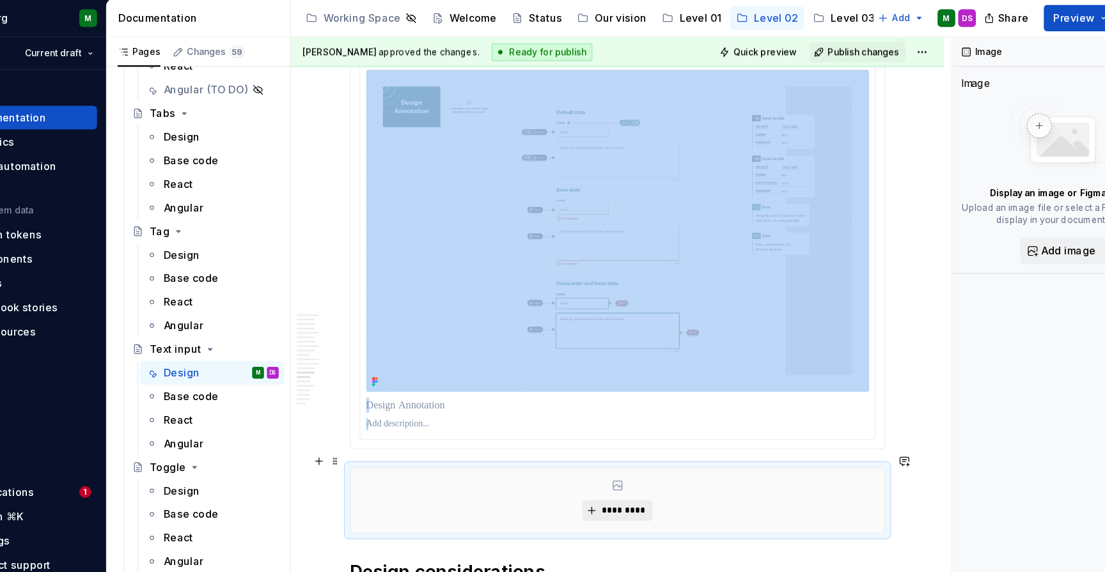
click at [578, 445] on span "*********" at bounding box center [597, 450] width 39 height 10
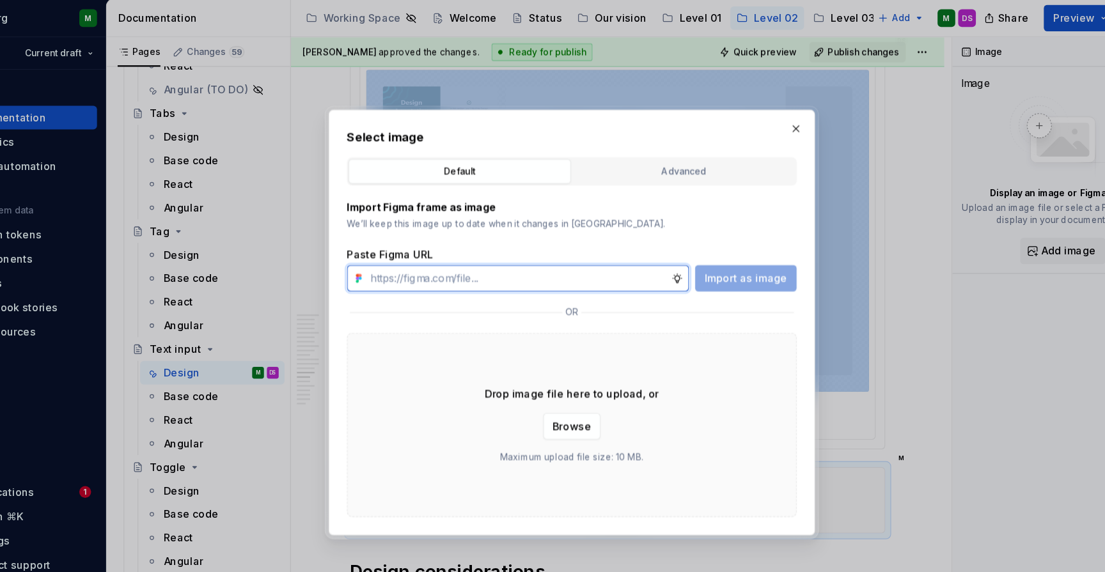
type textarea "*"
paste input "https://www.figma.com/design/CH2gnvR6TvNJFxm9w2Ovd6/Level-02-%E2%80%A2-Web?m=au…"
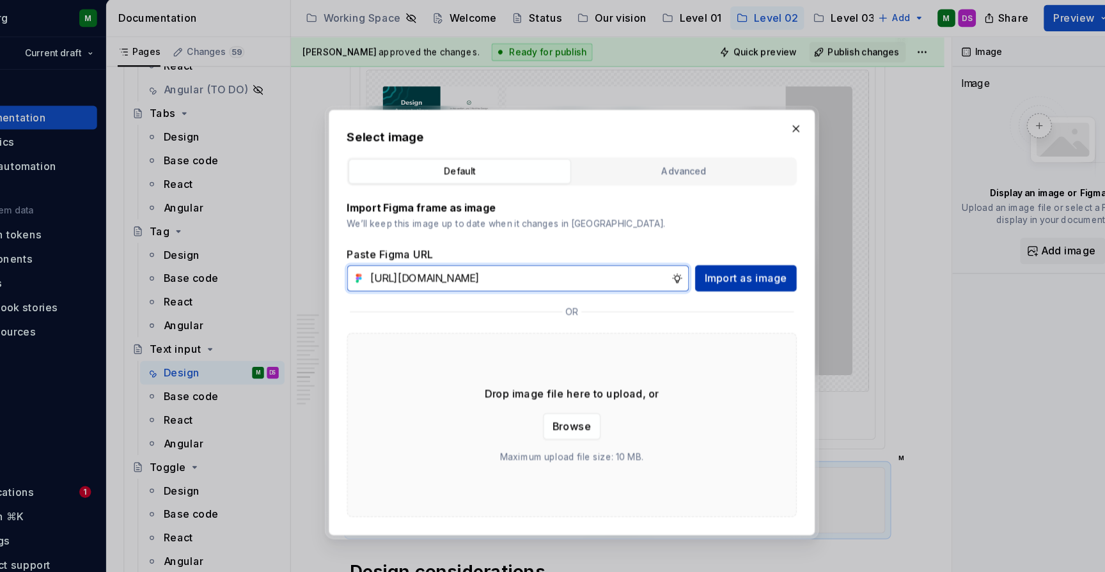
type input "https://www.figma.com/design/CH2gnvR6TvNJFxm9w2Ovd6/Level-02-%E2%80%A2-Web?m=au…"
click at [668, 246] on span "Import as image" at bounding box center [704, 248] width 72 height 13
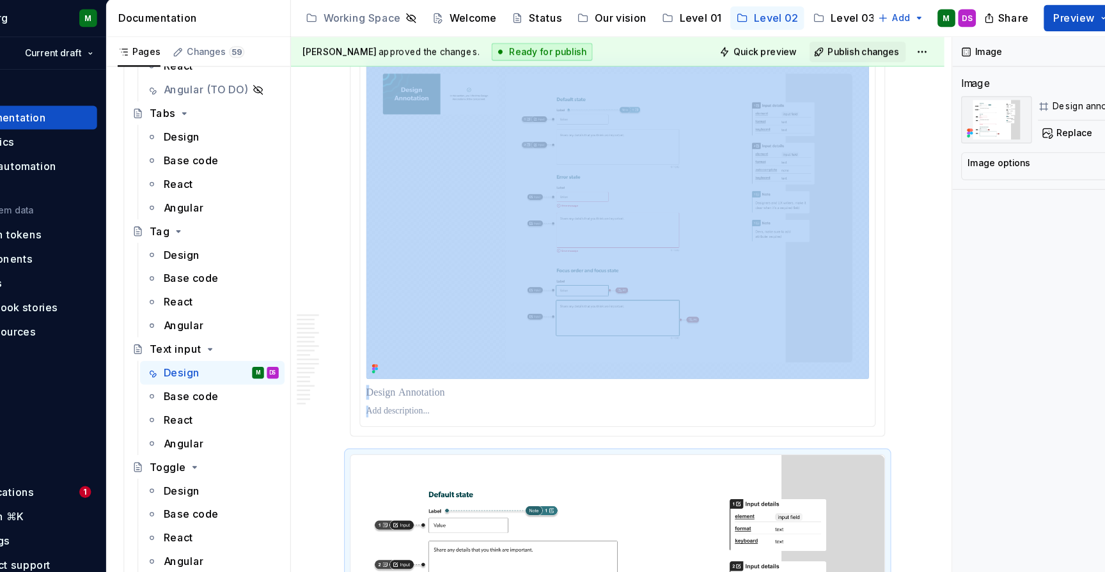
scroll to position [3292, 0]
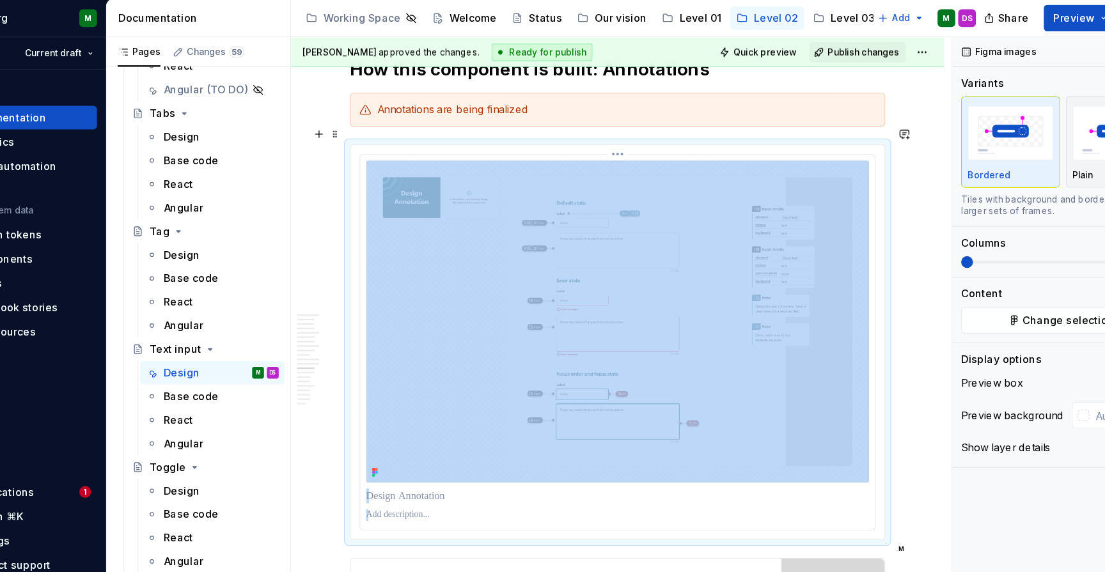
click at [634, 256] on img at bounding box center [592, 285] width 436 height 279
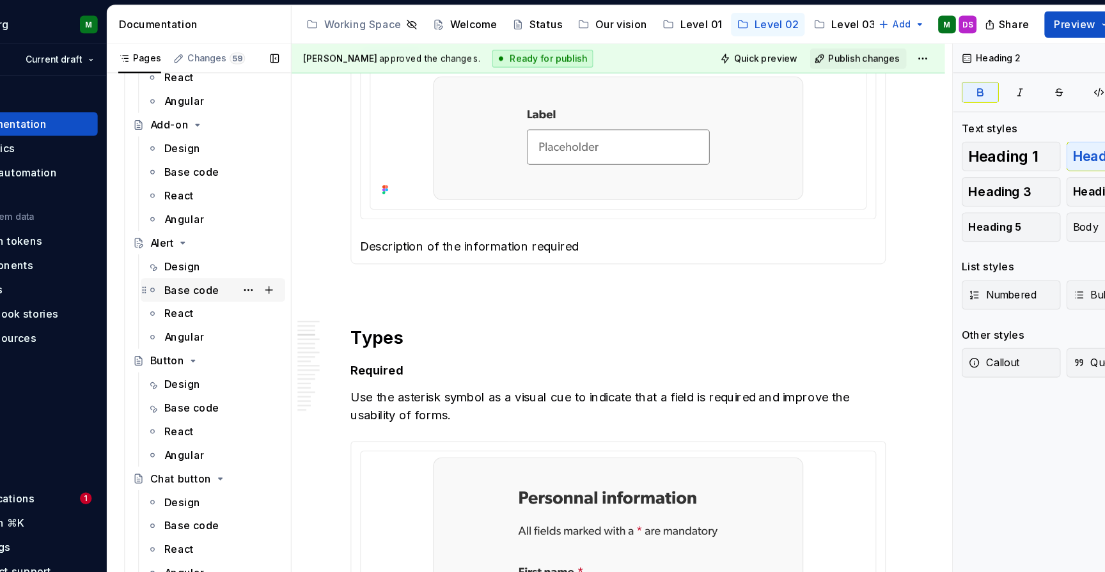
scroll to position [161, 0]
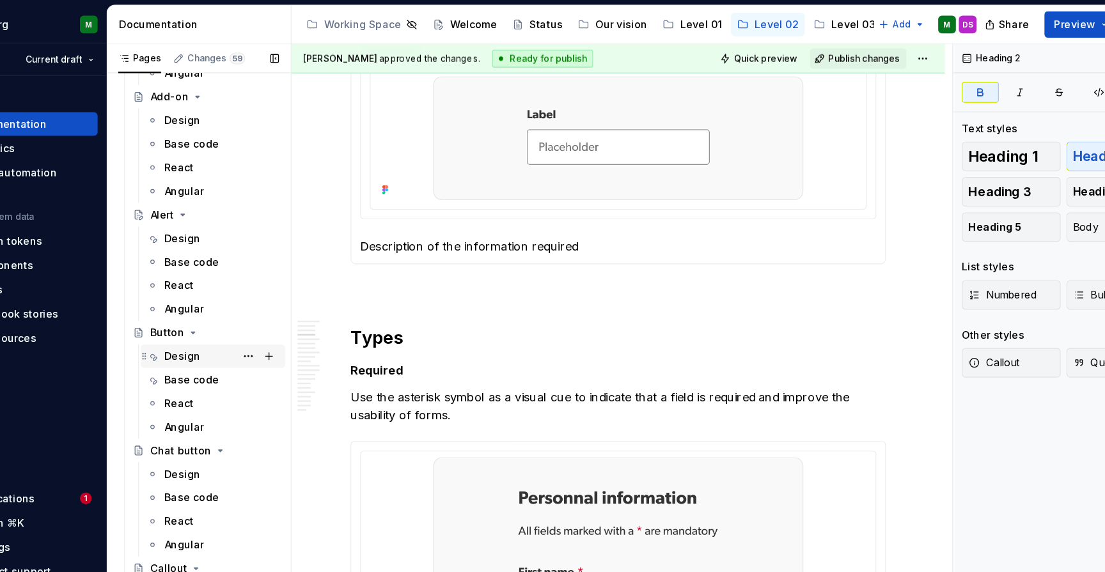
click at [198, 310] on div "Design" at bounding box center [213, 310] width 31 height 13
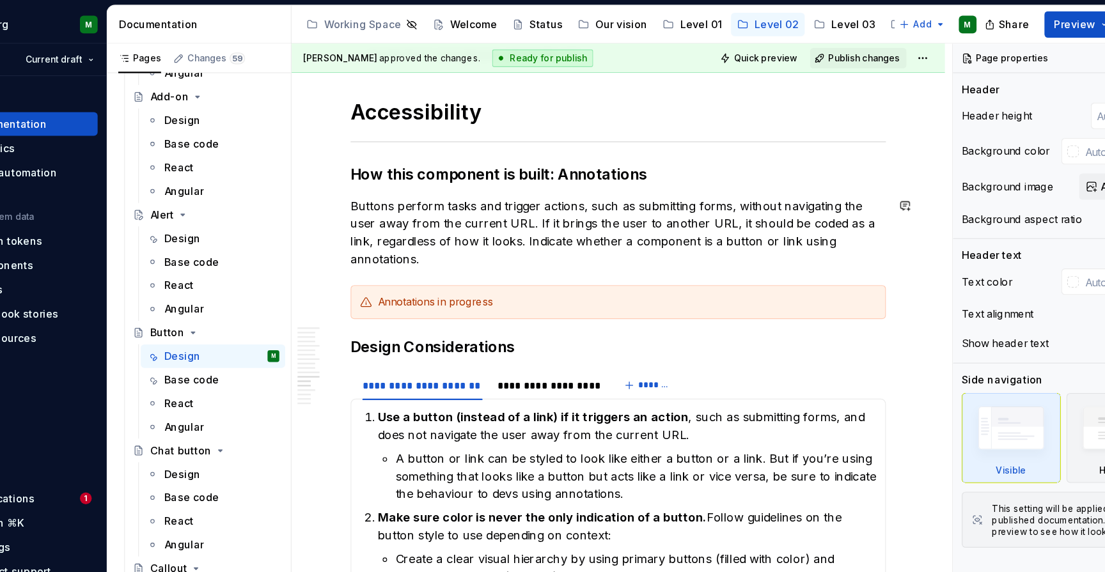
scroll to position [3449, 0]
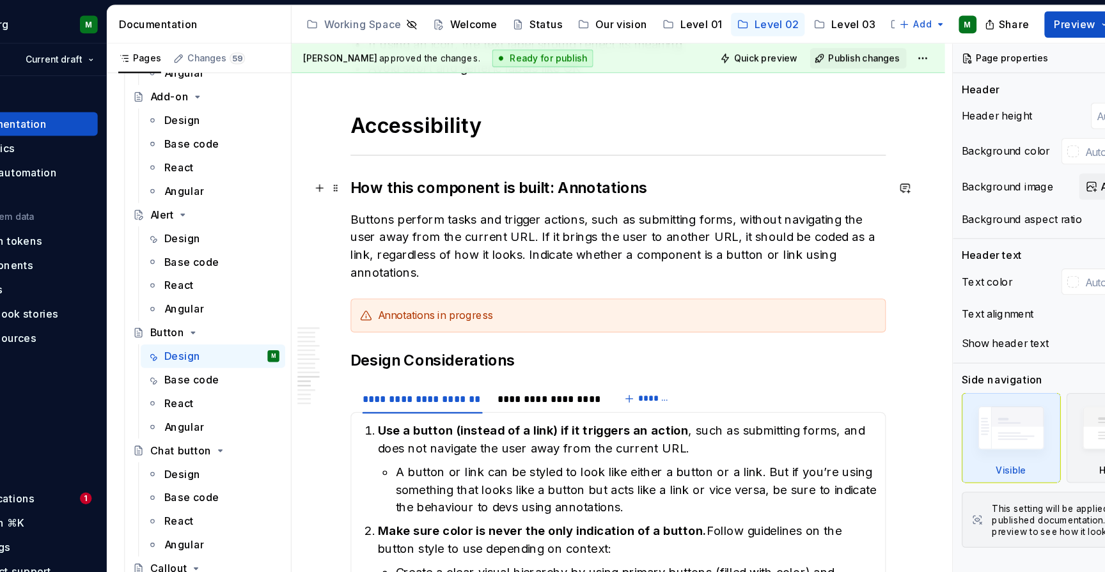
type textarea "*"
